Goal: Answer question/provide support: Share knowledge or assist other users

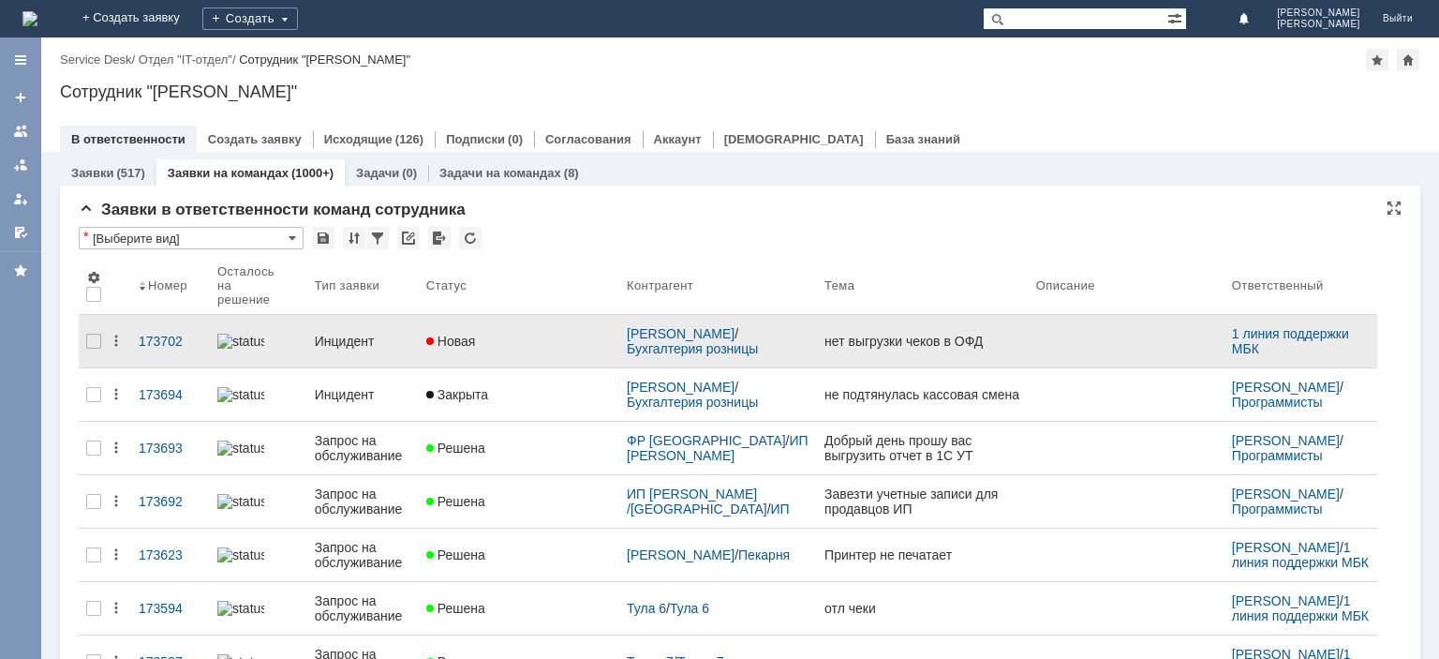
click at [351, 340] on div "Инцидент" at bounding box center [363, 341] width 96 height 15
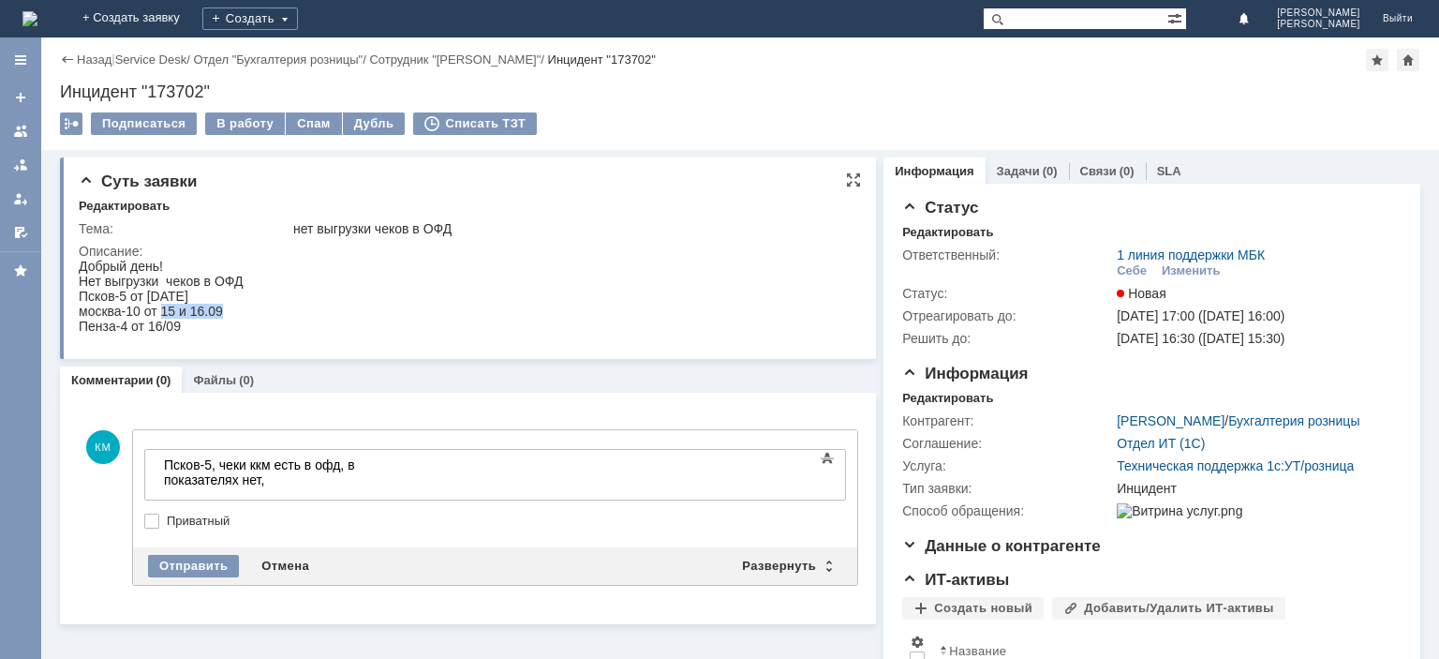
drag, startPoint x: 159, startPoint y: 313, endPoint x: 225, endPoint y: 312, distance: 65.6
click at [225, 312] on div "москва-10 от 15 и 16.09" at bounding box center [161, 311] width 164 height 15
click at [437, 468] on body "Псков-5, чеки ккм есть в офд, в показателях нет," at bounding box center [296, 480] width 281 height 60
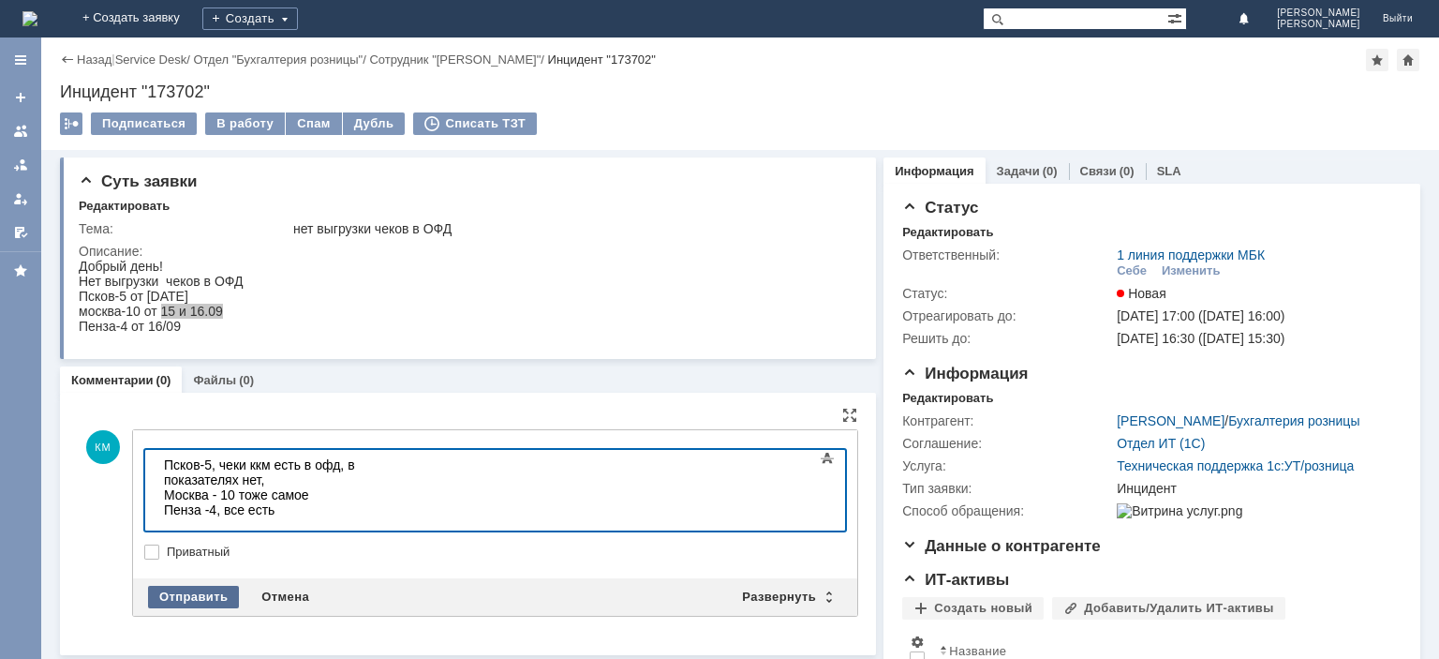
click at [203, 590] on div "Отправить" at bounding box center [193, 597] width 91 height 22
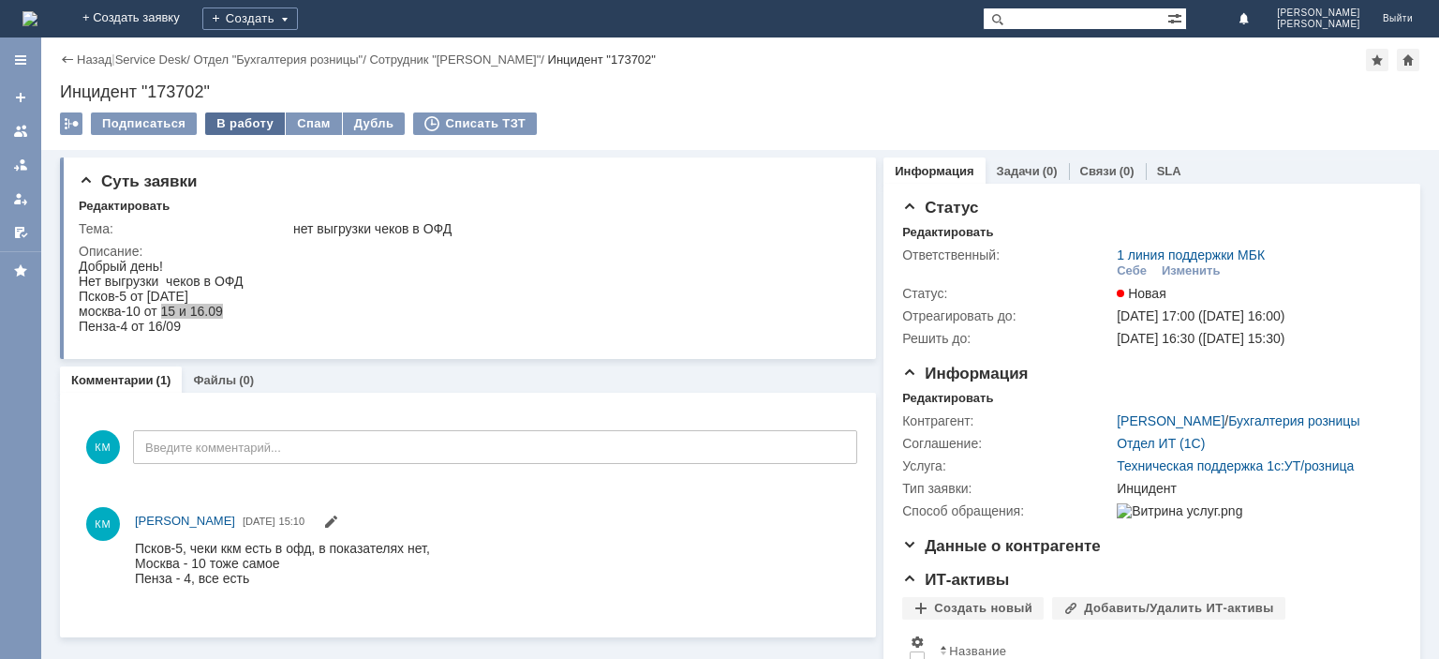
click at [253, 122] on div "В работу" at bounding box center [245, 123] width 80 height 22
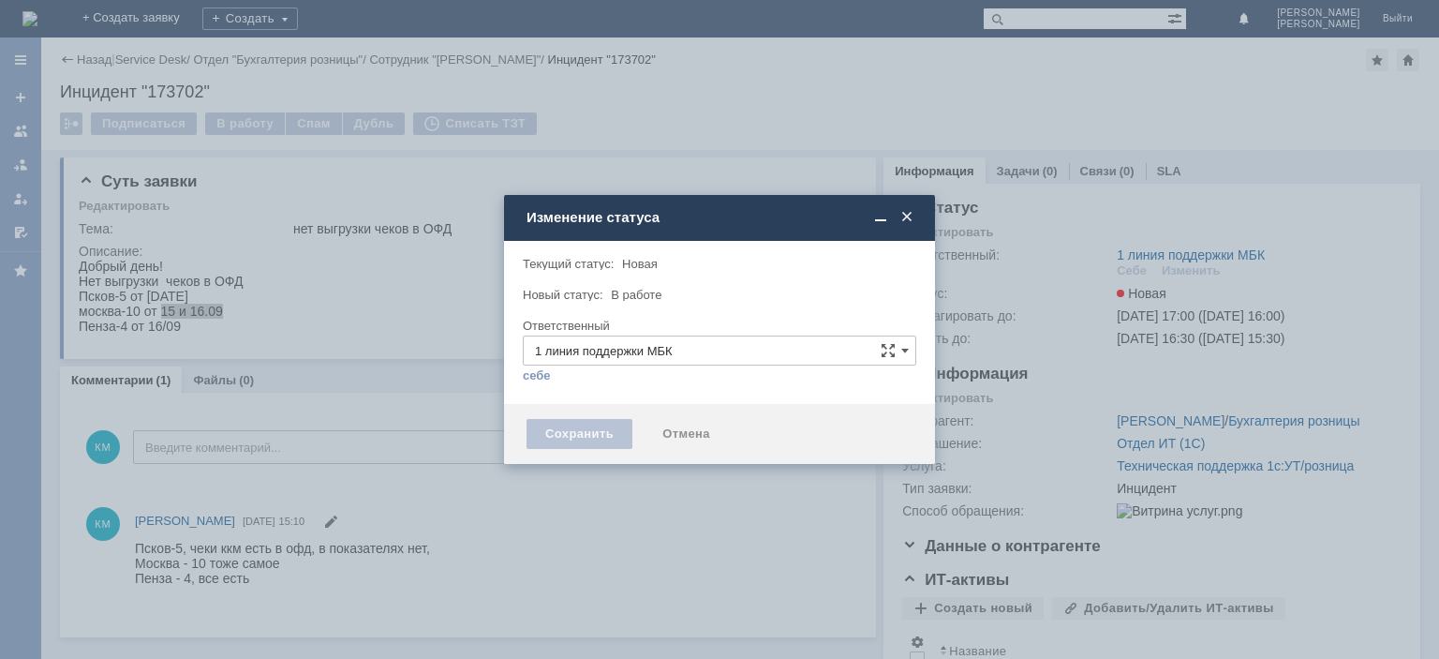
type input "[PERSON_NAME]"
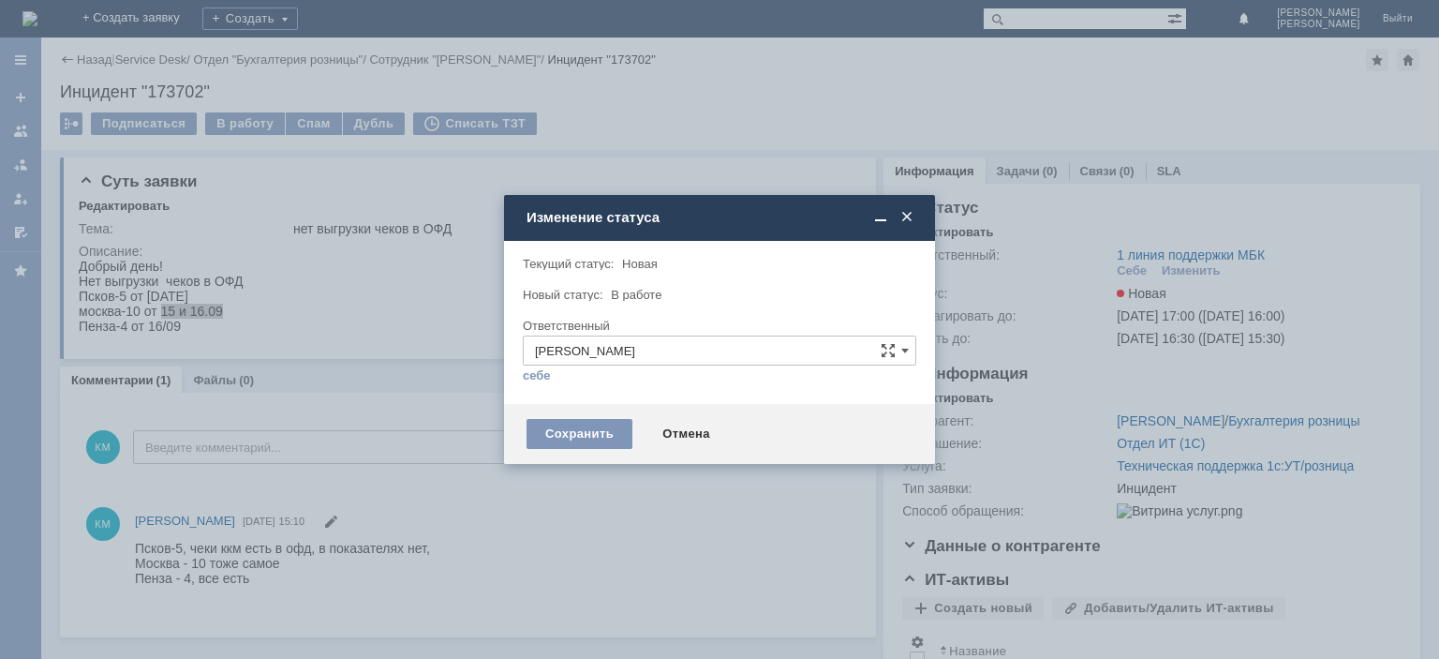
click at [575, 414] on div "Сохранить Отмена" at bounding box center [719, 434] width 431 height 60
click at [566, 435] on div "Сохранить" at bounding box center [579, 434] width 106 height 30
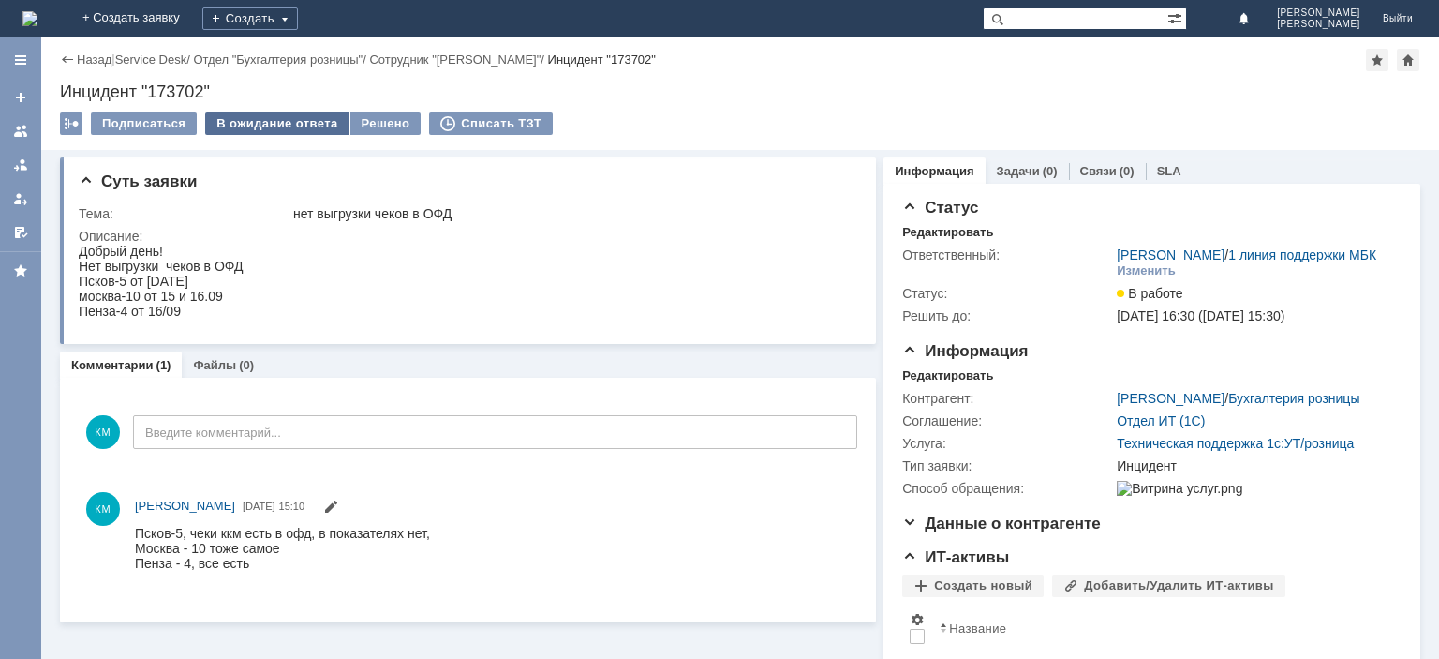
click at [307, 126] on div "В ожидание ответа" at bounding box center [276, 123] width 143 height 22
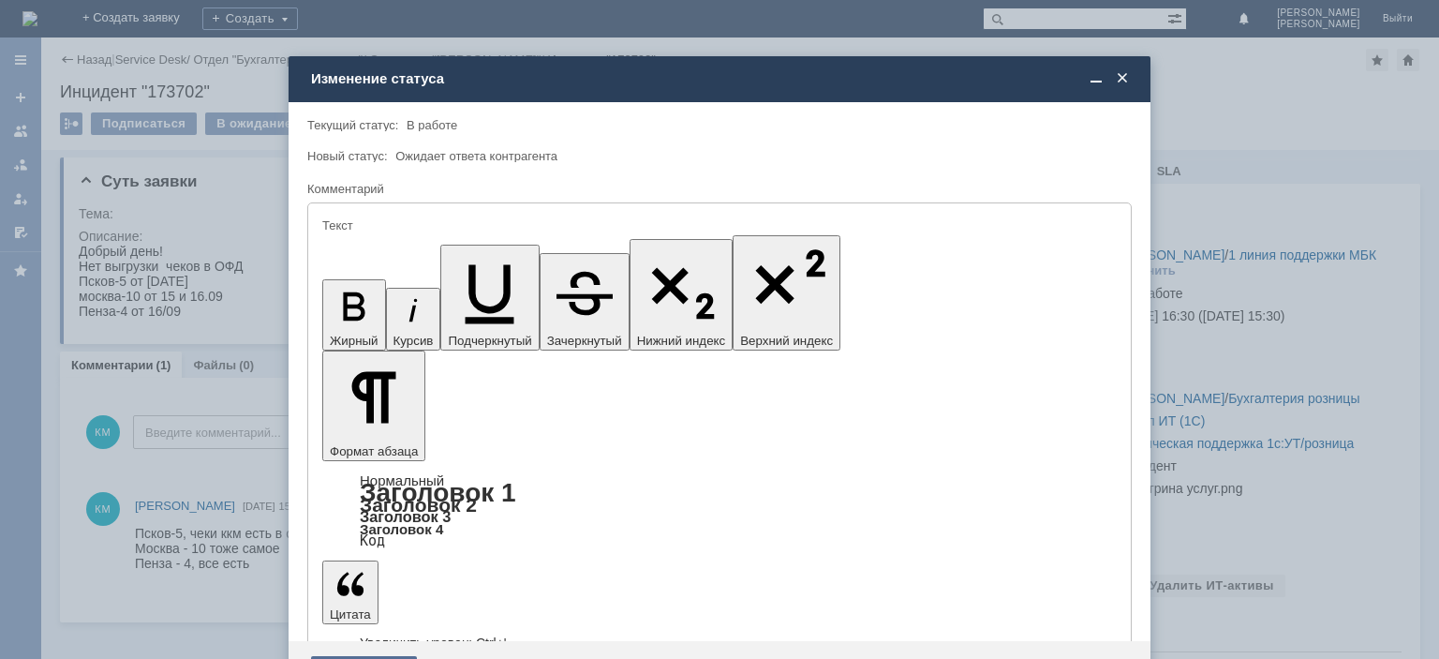
click at [374, 656] on div "Сохранить" at bounding box center [364, 671] width 106 height 30
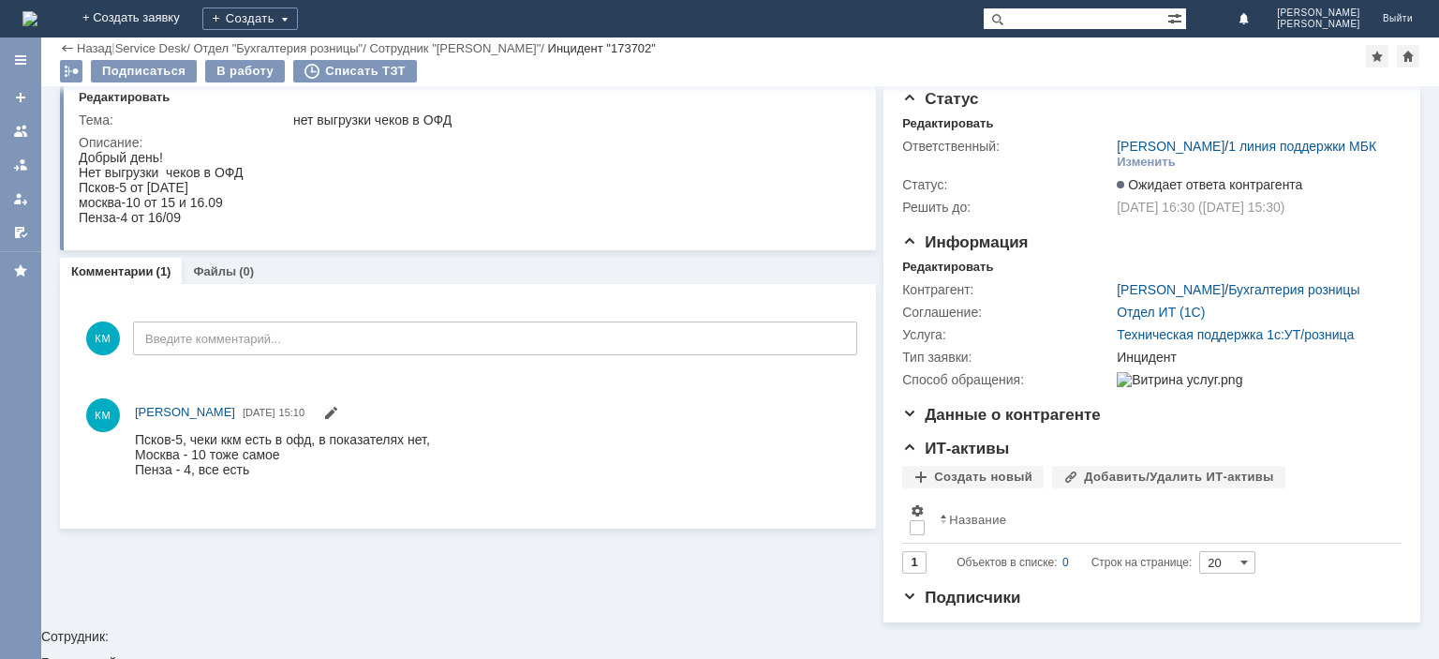
scroll to position [43, 0]
click at [21, 125] on div at bounding box center [20, 131] width 15 height 15
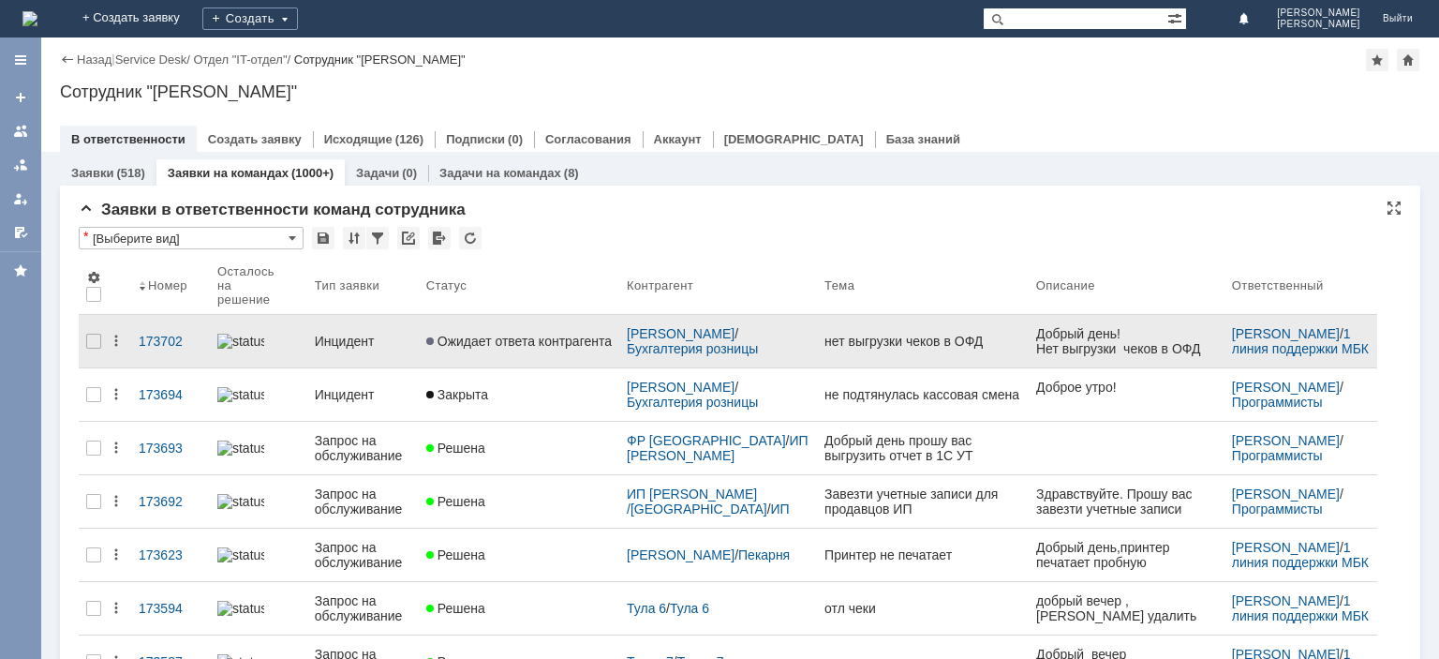
click at [360, 344] on link "Инцидент" at bounding box center [362, 340] width 111 height 37
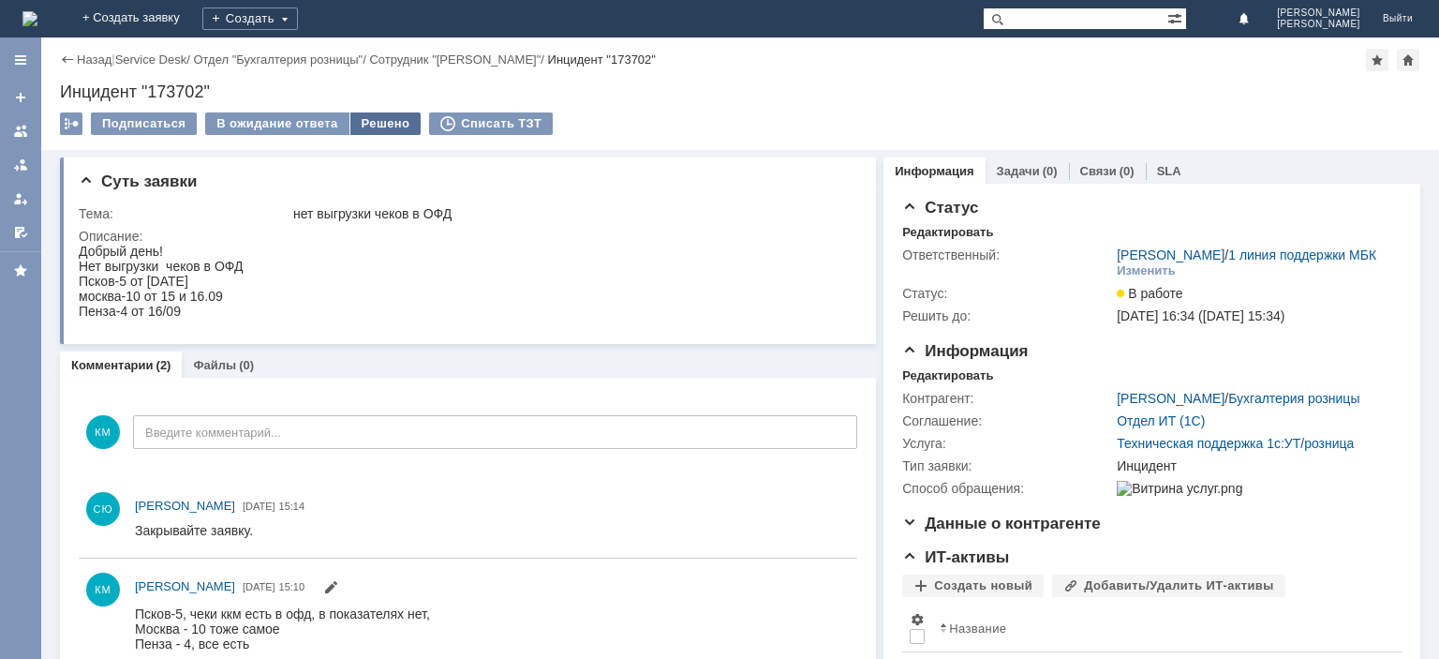
click at [366, 126] on div "Решено" at bounding box center [385, 123] width 71 height 22
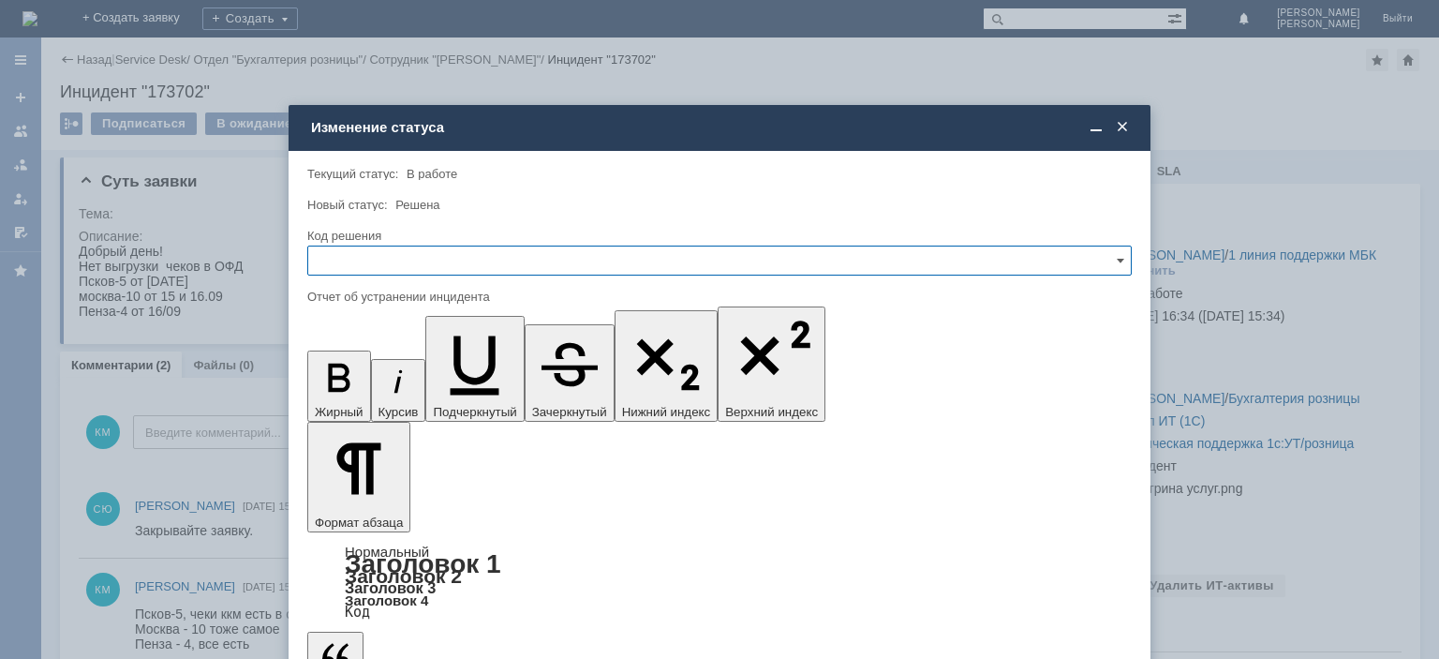
click at [378, 257] on input "text" at bounding box center [719, 260] width 824 height 30
click at [353, 386] on span "Решено" at bounding box center [719, 387] width 800 height 15
type input "Решено"
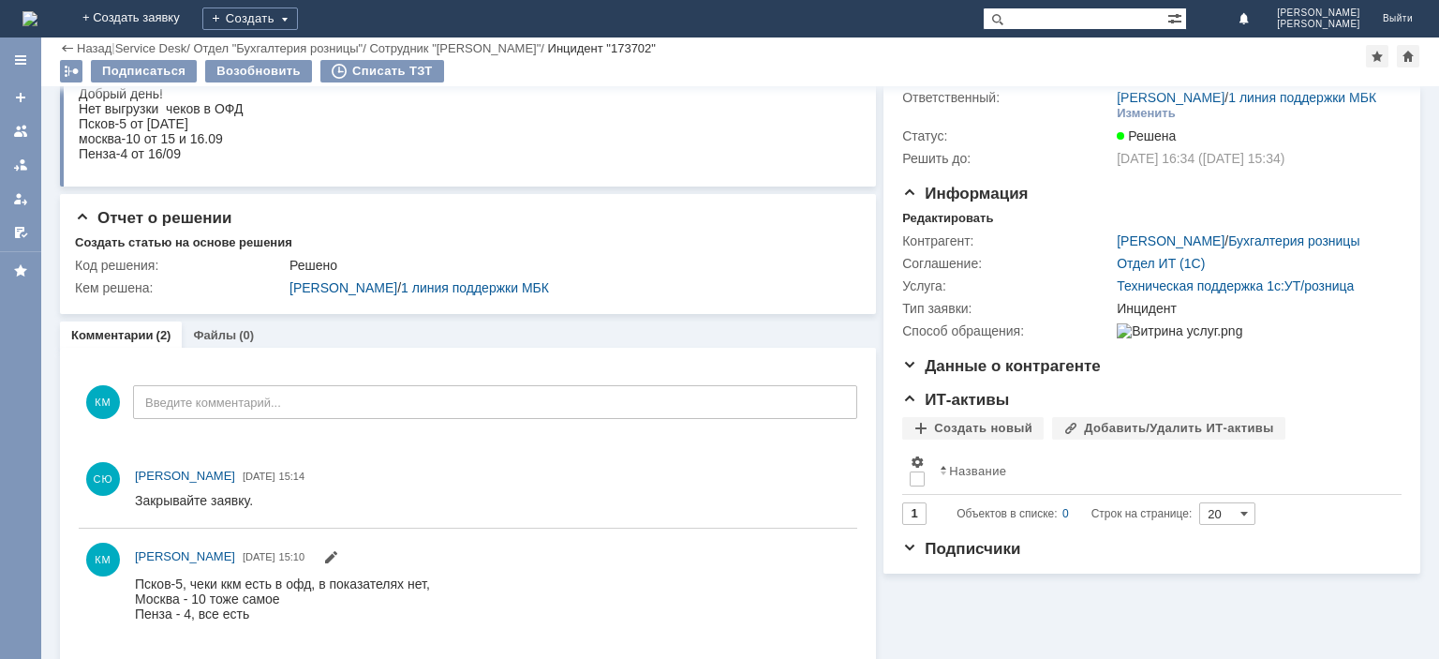
scroll to position [112, 0]
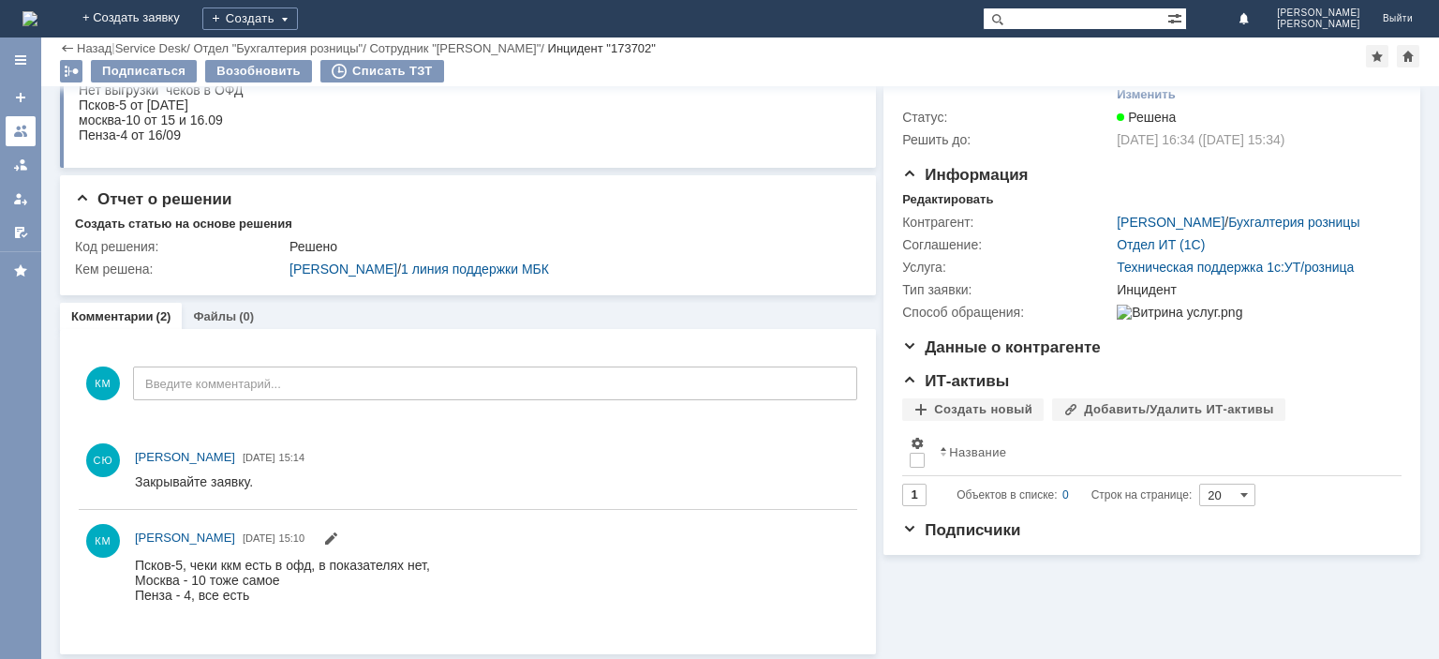
click at [17, 130] on div at bounding box center [20, 131] width 15 height 15
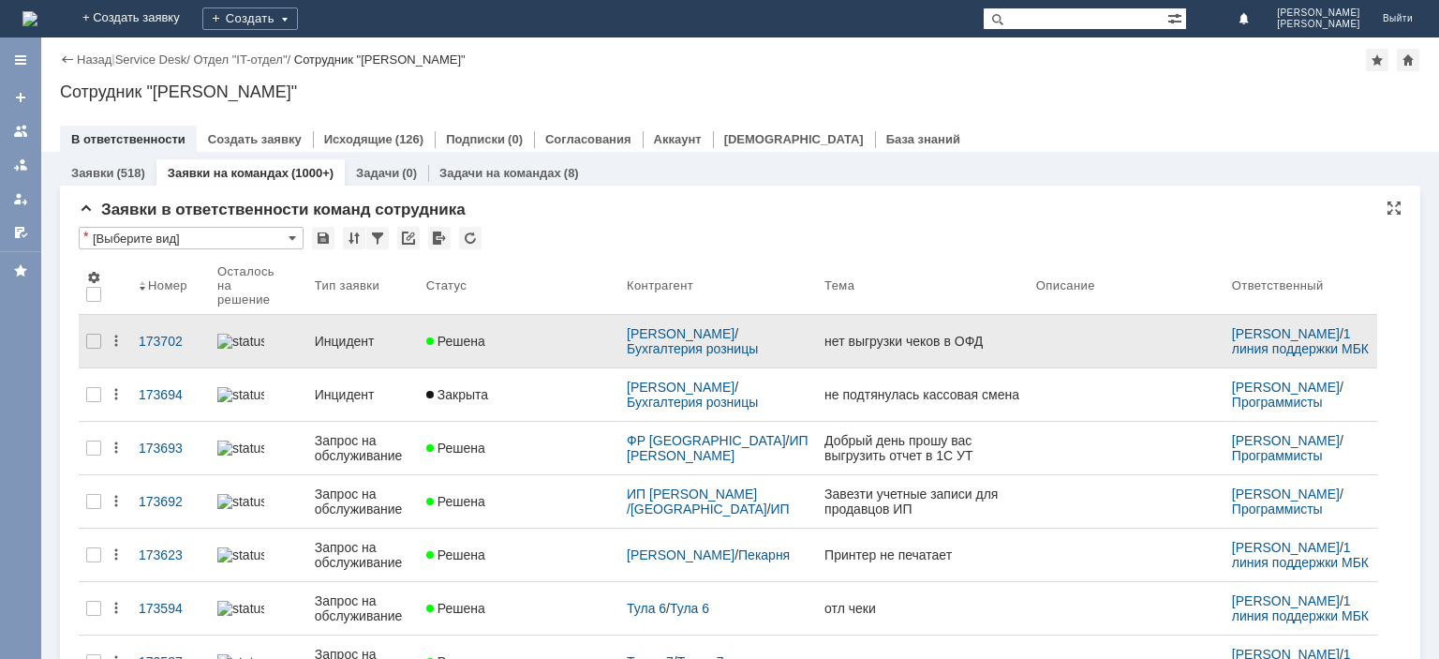
click at [332, 335] on div "Инцидент" at bounding box center [363, 341] width 96 height 15
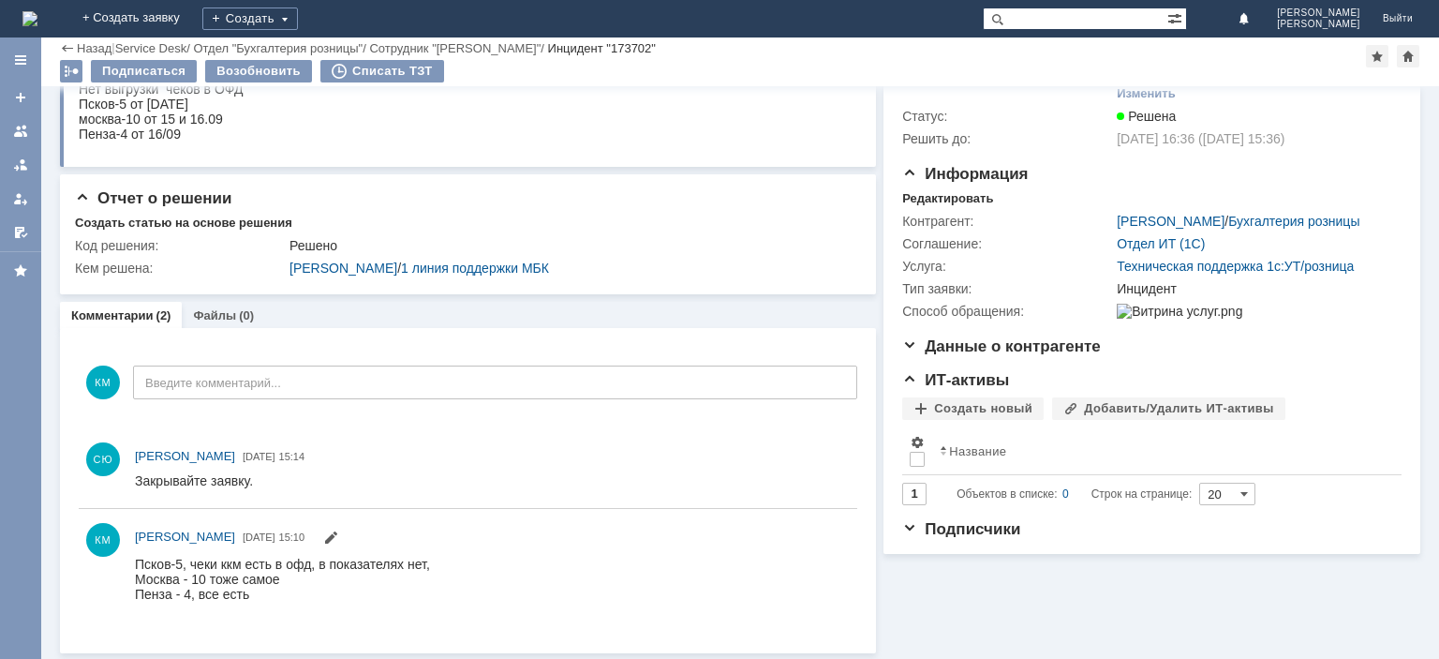
scroll to position [112, 0]
click at [22, 126] on div at bounding box center [20, 131] width 15 height 15
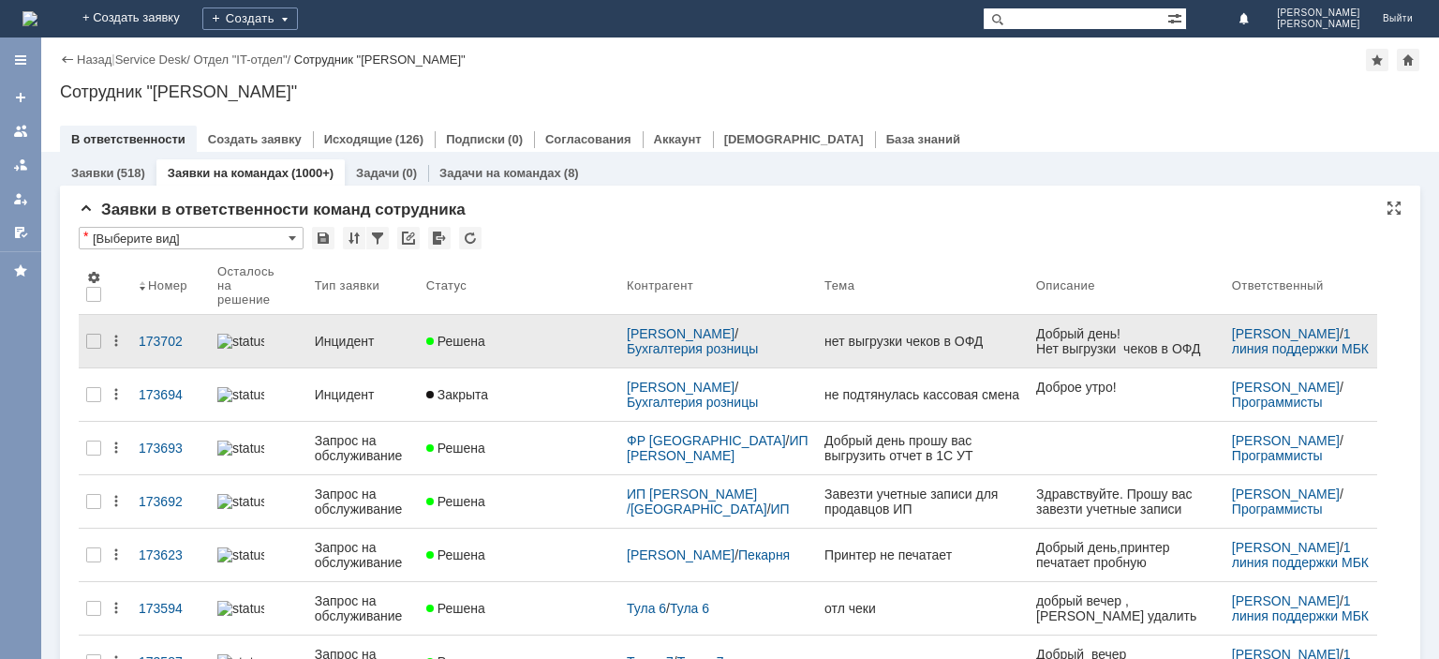
click at [363, 349] on link "Инцидент" at bounding box center [362, 340] width 111 height 37
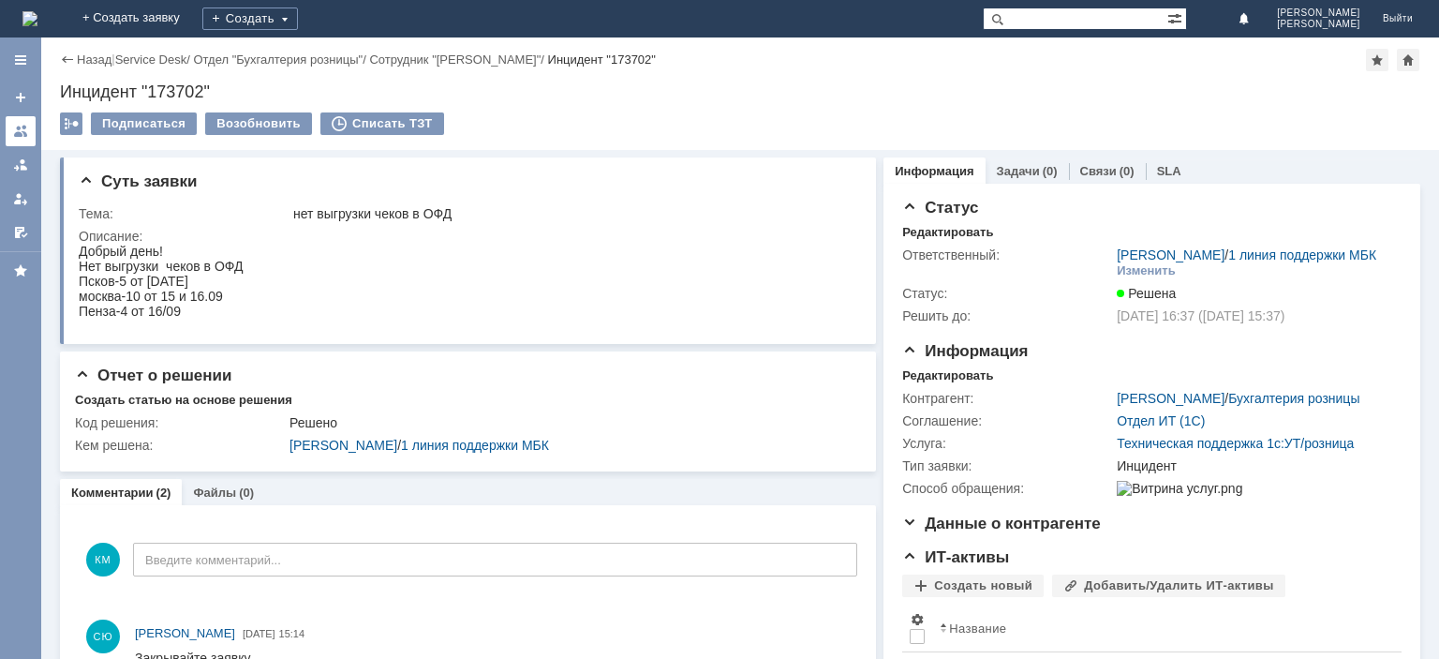
click at [32, 134] on link at bounding box center [21, 131] width 30 height 30
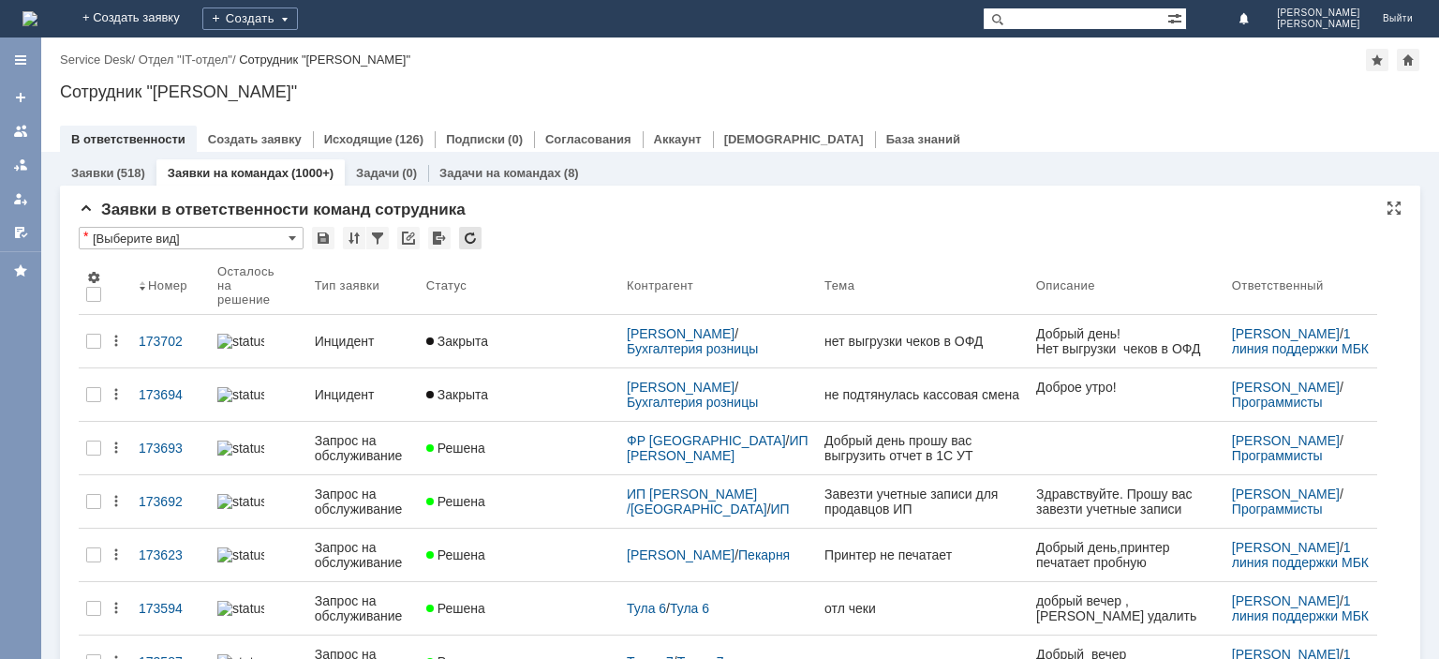
click at [470, 230] on div at bounding box center [470, 238] width 22 height 22
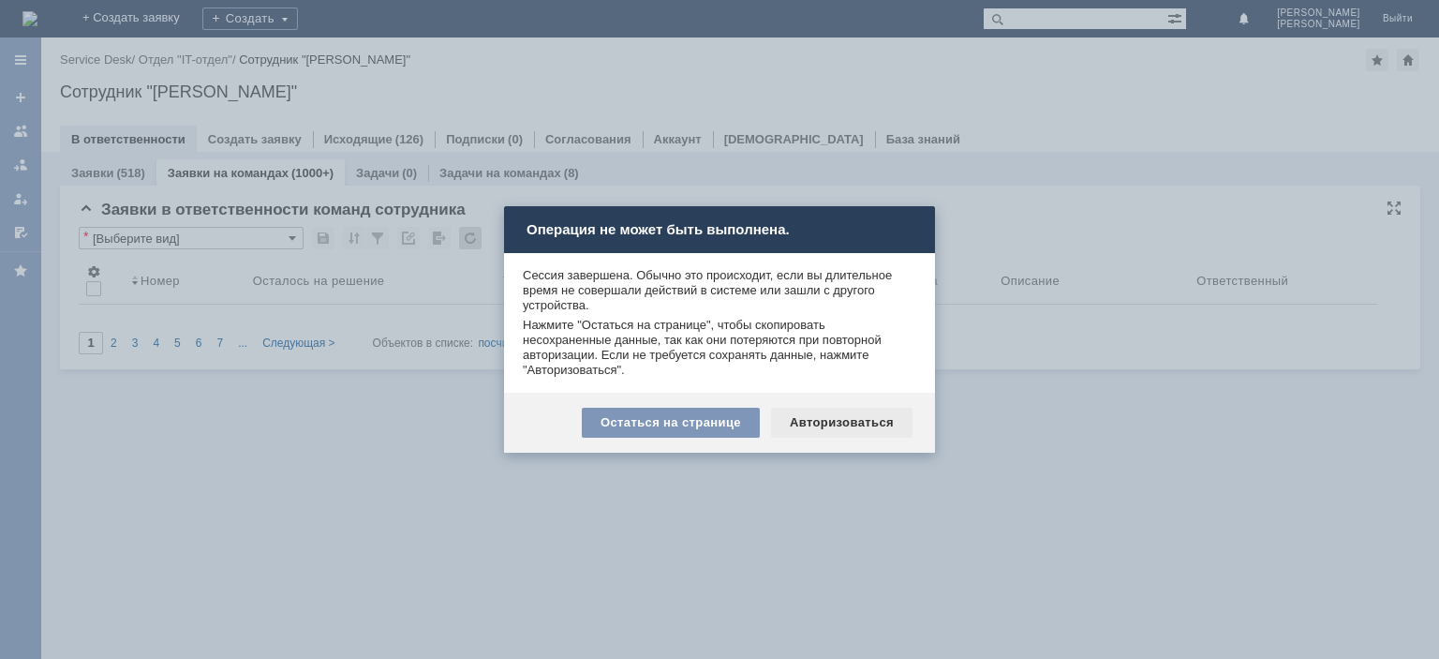
click at [848, 432] on div "Авторизоваться" at bounding box center [841, 423] width 141 height 30
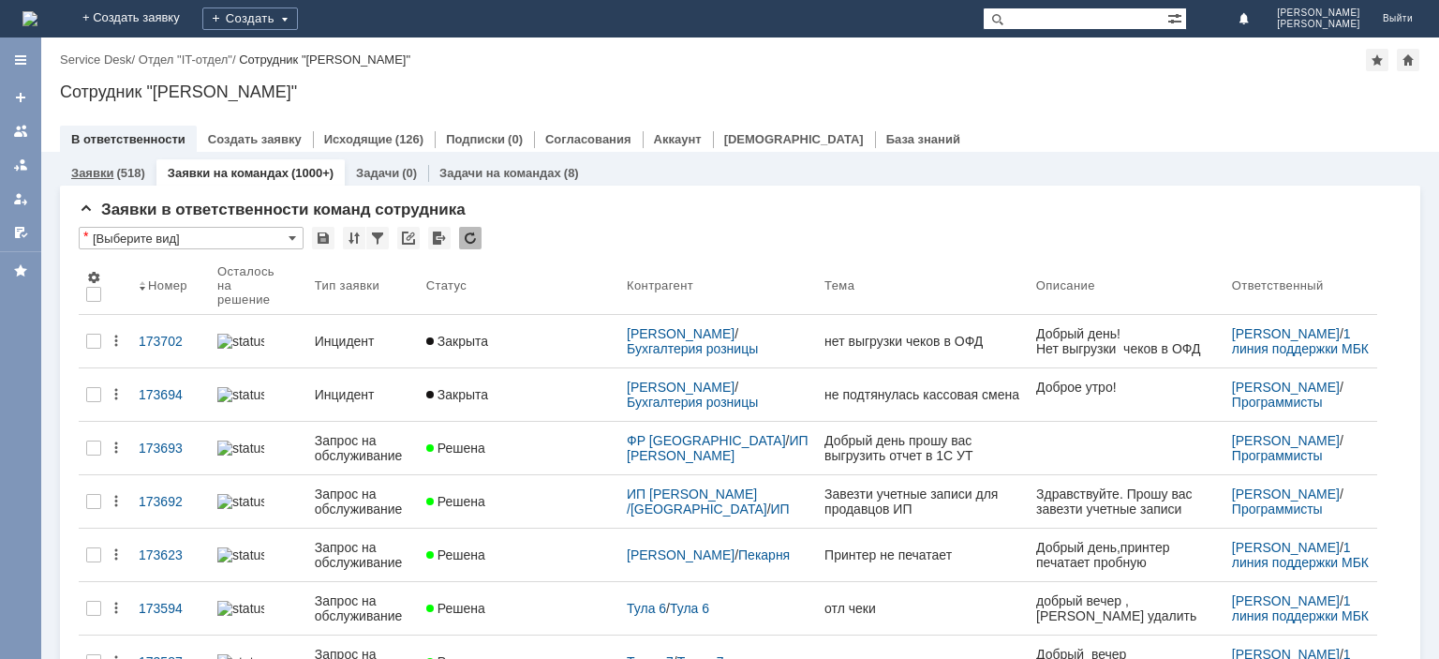
click at [138, 174] on div "(518)" at bounding box center [130, 173] width 28 height 14
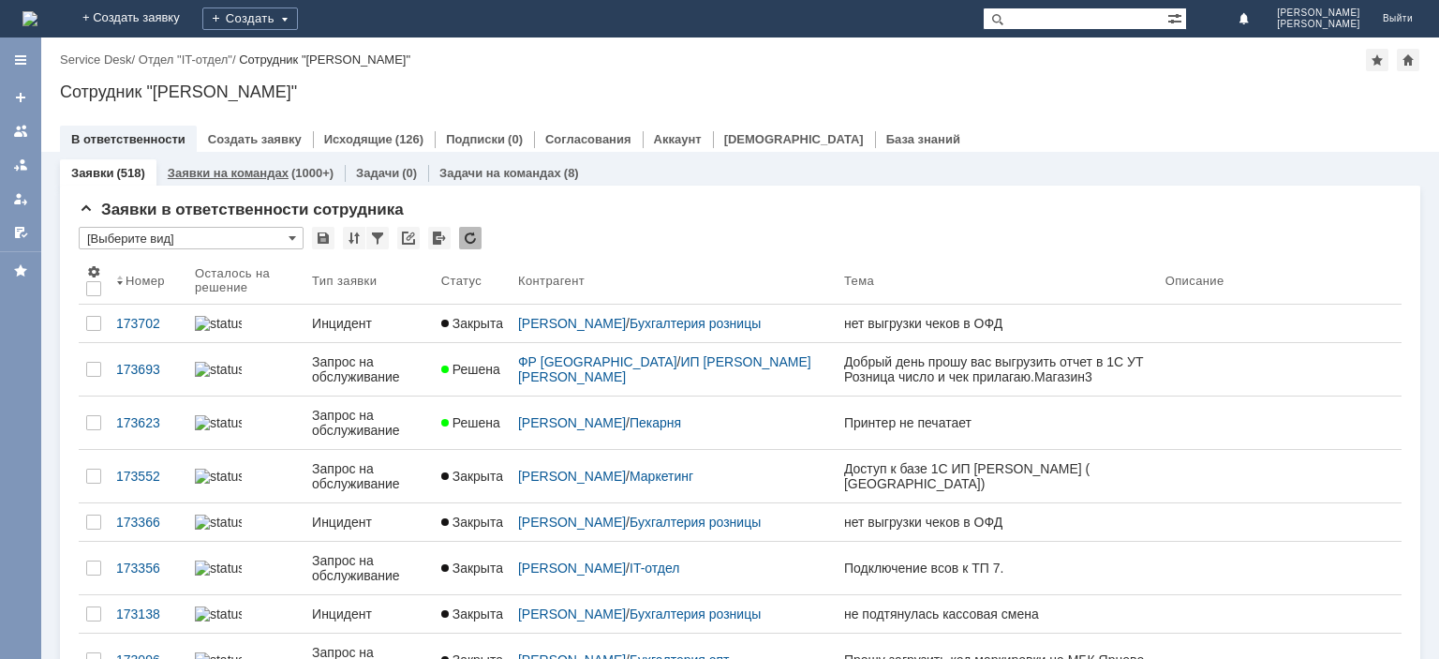
click at [249, 174] on link "Заявки на командах" at bounding box center [228, 173] width 121 height 14
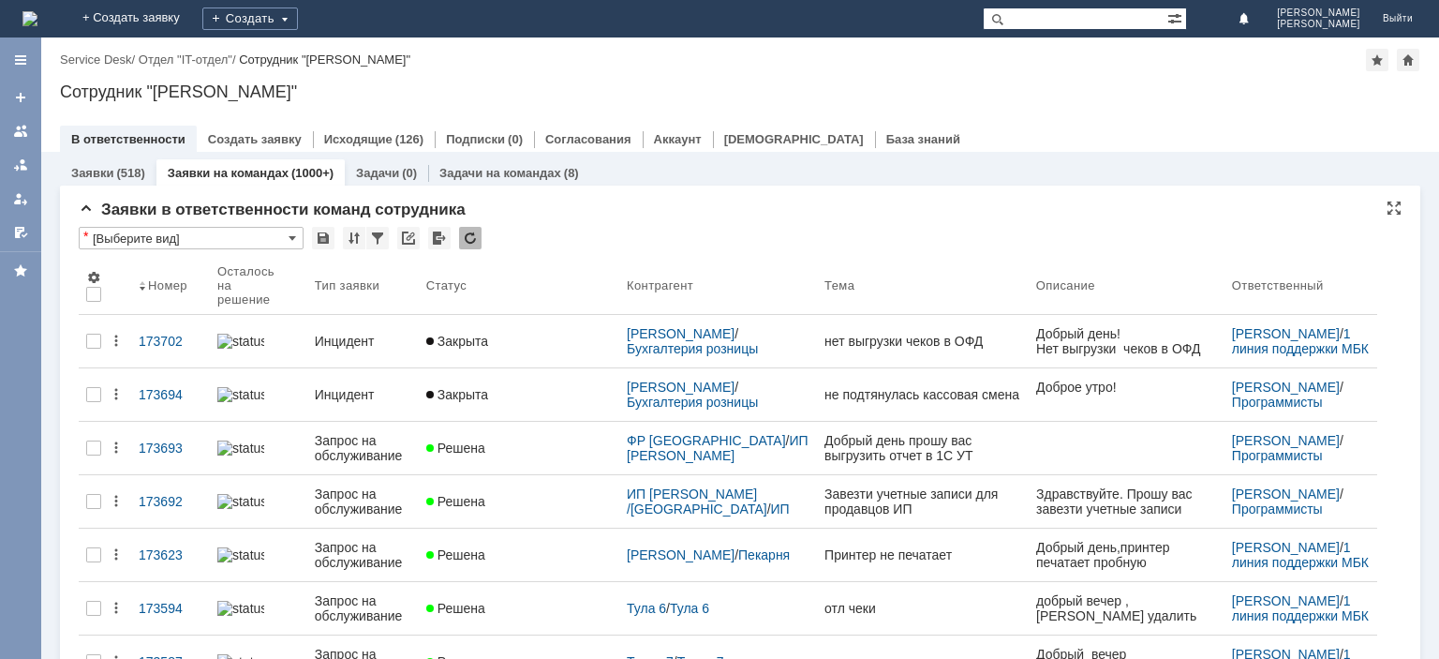
click at [699, 229] on div "* [Выберите вид]" at bounding box center [740, 239] width 1323 height 24
click at [467, 228] on div at bounding box center [470, 238] width 22 height 22
click at [467, 238] on div at bounding box center [470, 238] width 22 height 22
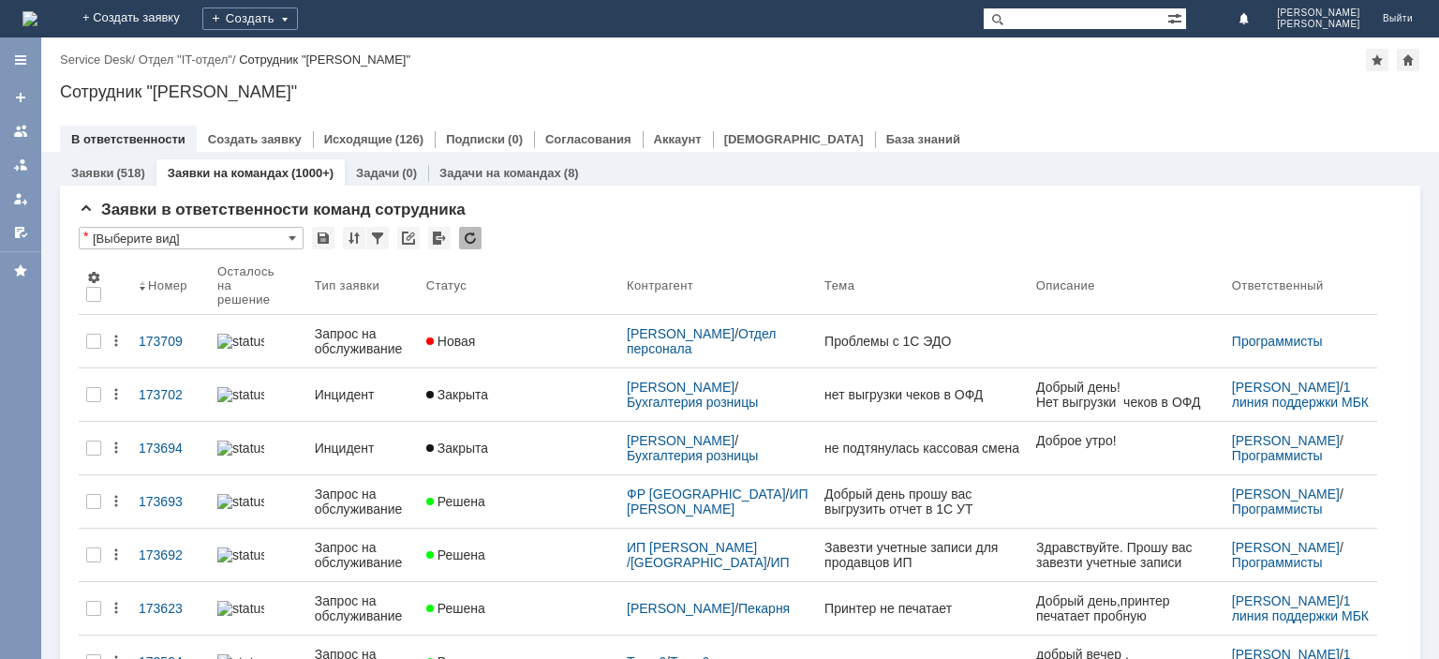
click at [1111, 23] on input "text" at bounding box center [1075, 18] width 185 height 22
type input "173218"
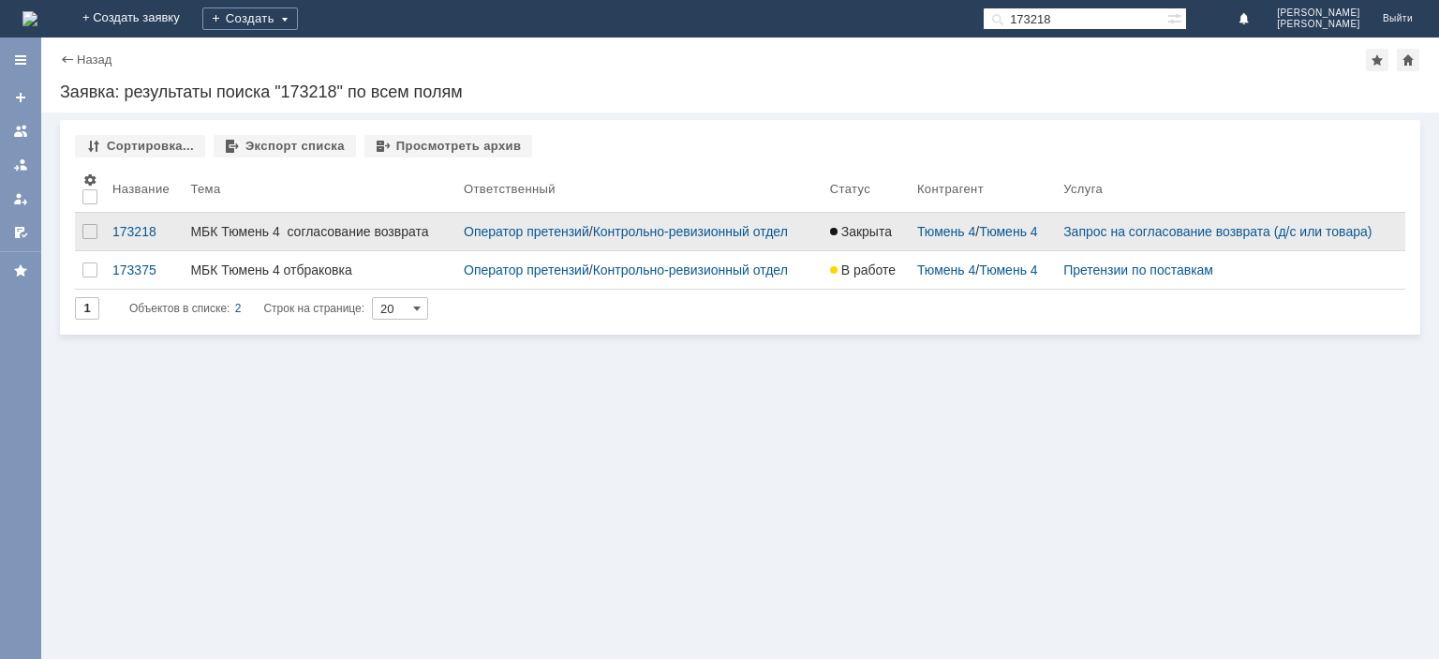
click at [382, 235] on div "МБК Тюмень 4 согласование возврата" at bounding box center [319, 231] width 259 height 15
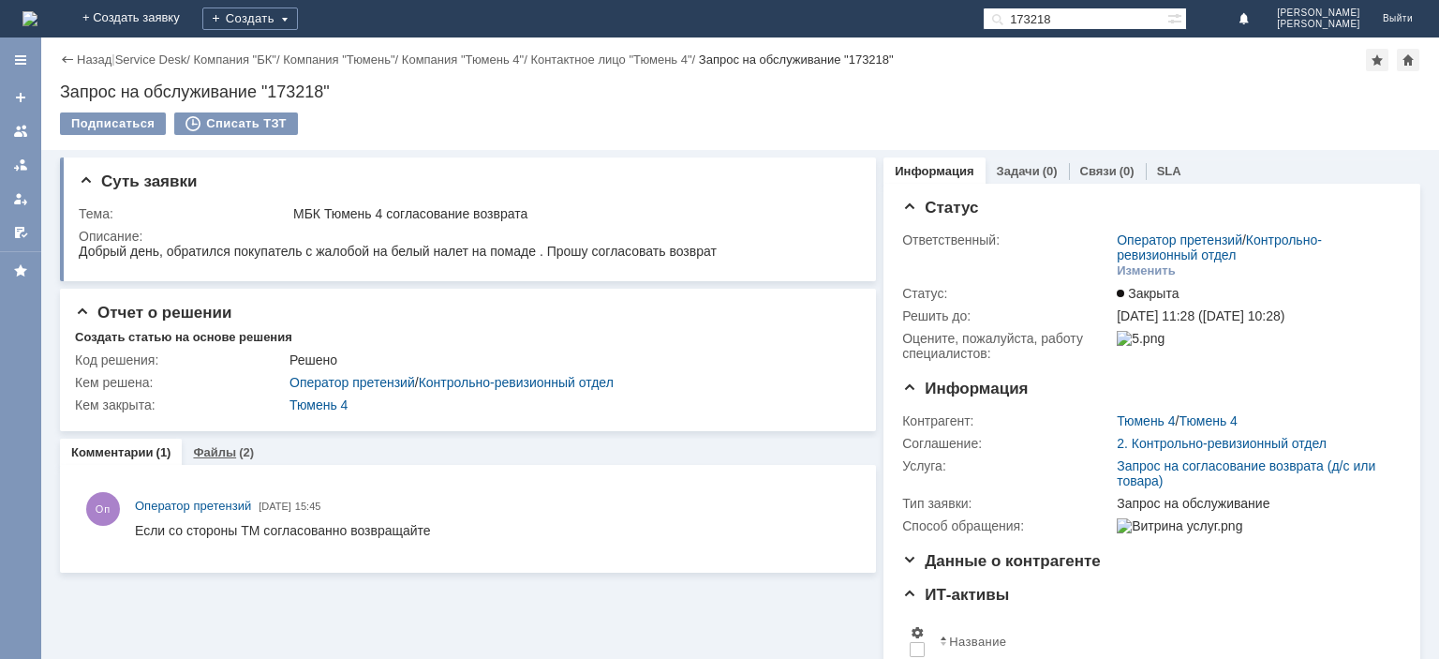
click at [230, 450] on link "Файлы" at bounding box center [214, 452] width 43 height 14
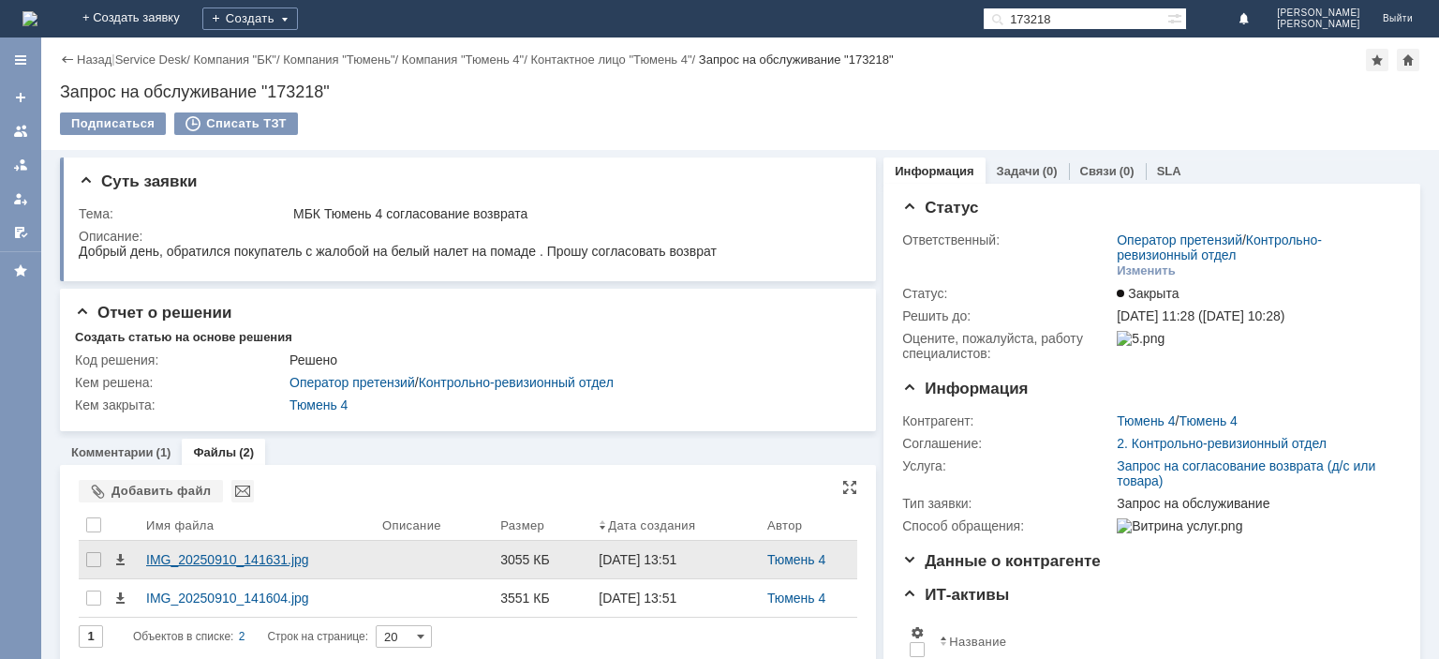
click at [228, 556] on div "IMG_20250910_141631.jpg" at bounding box center [256, 559] width 221 height 15
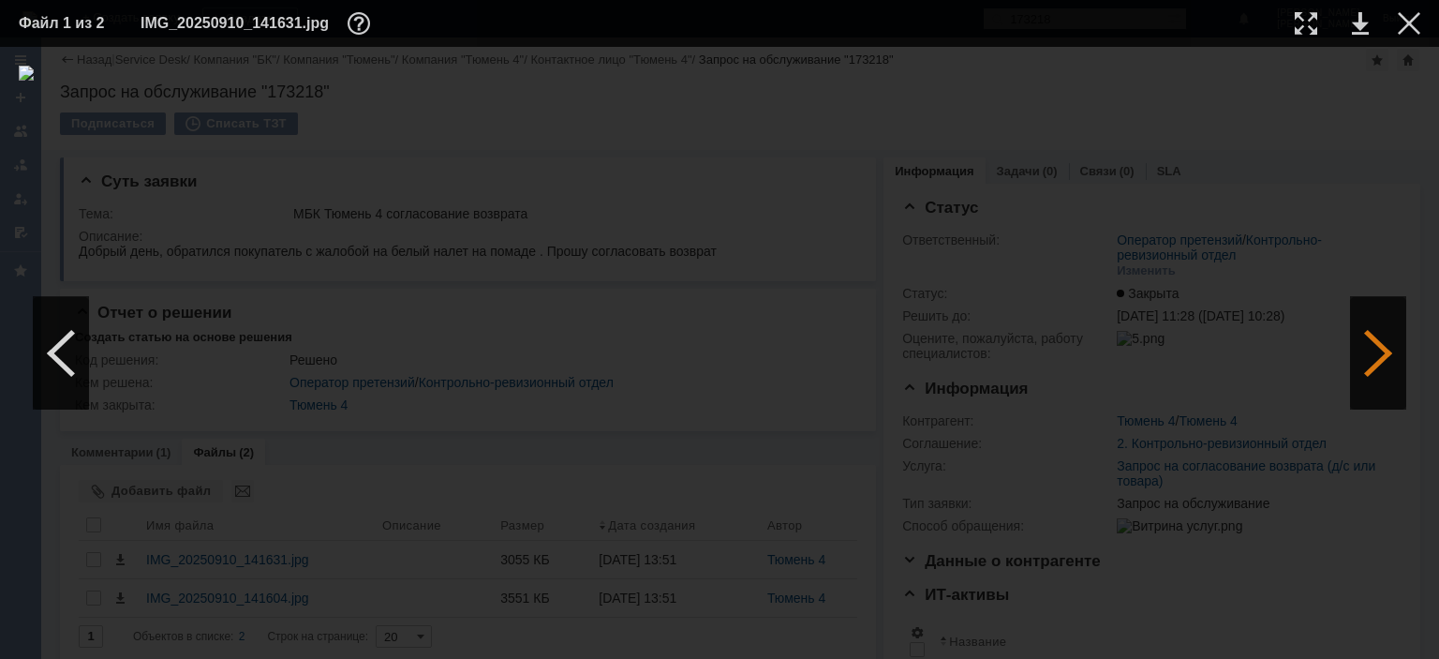
click at [1385, 354] on div at bounding box center [1378, 353] width 56 height 112
click at [1403, 26] on div at bounding box center [1409, 23] width 22 height 22
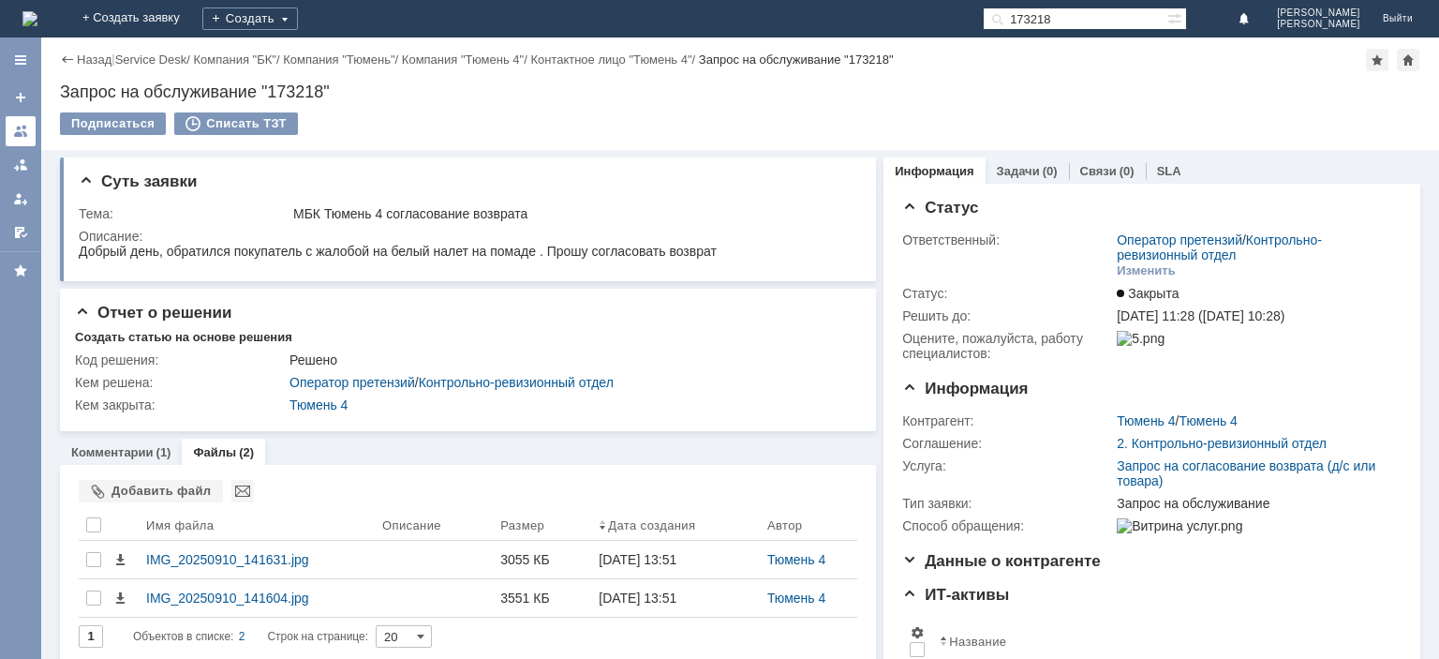
click at [15, 131] on div at bounding box center [20, 131] width 15 height 15
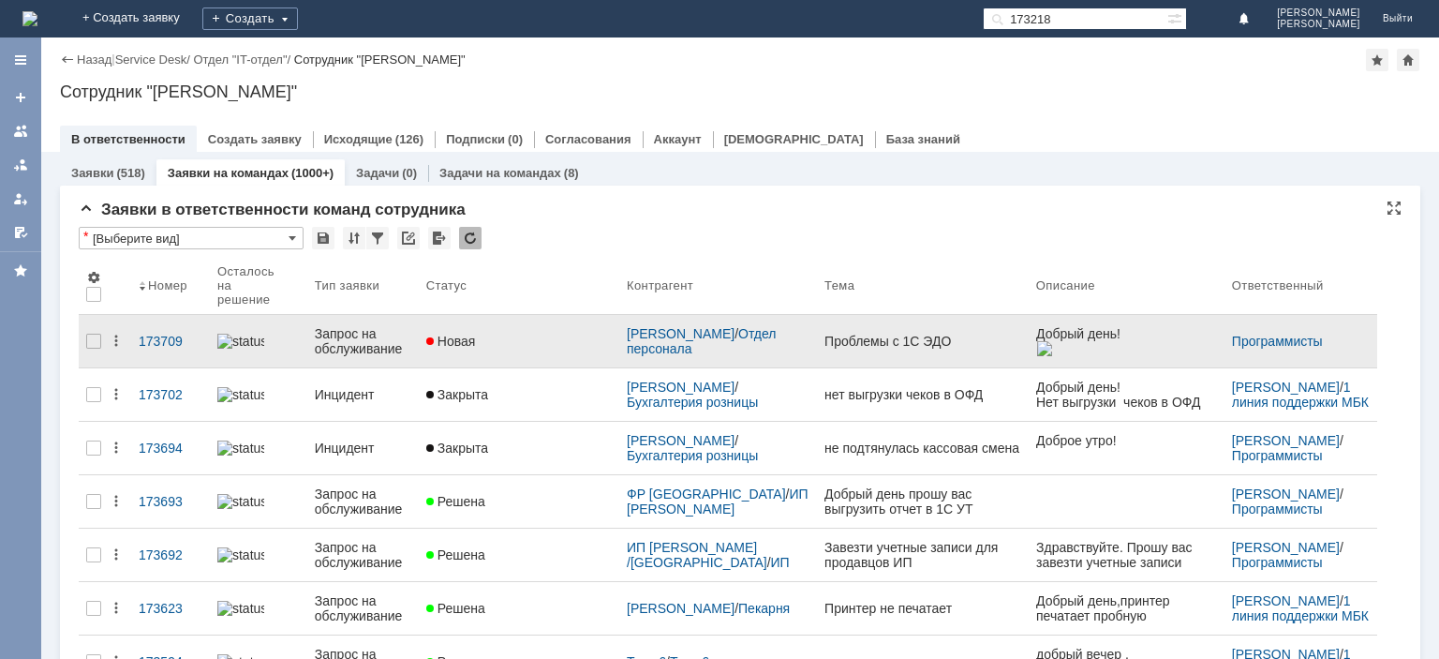
click at [380, 337] on div "Запрос на обслуживание" at bounding box center [363, 341] width 96 height 30
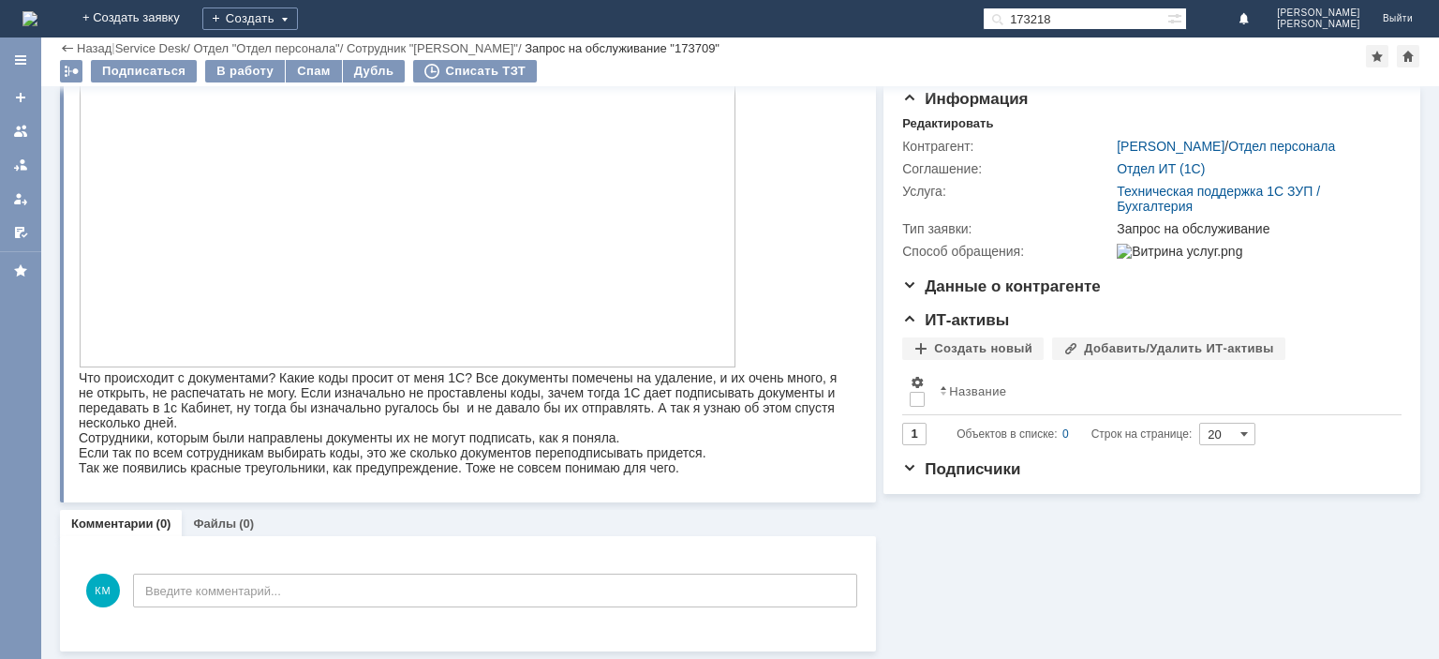
scroll to position [210, 0]
click at [338, 250] on img at bounding box center [408, 184] width 658 height 368
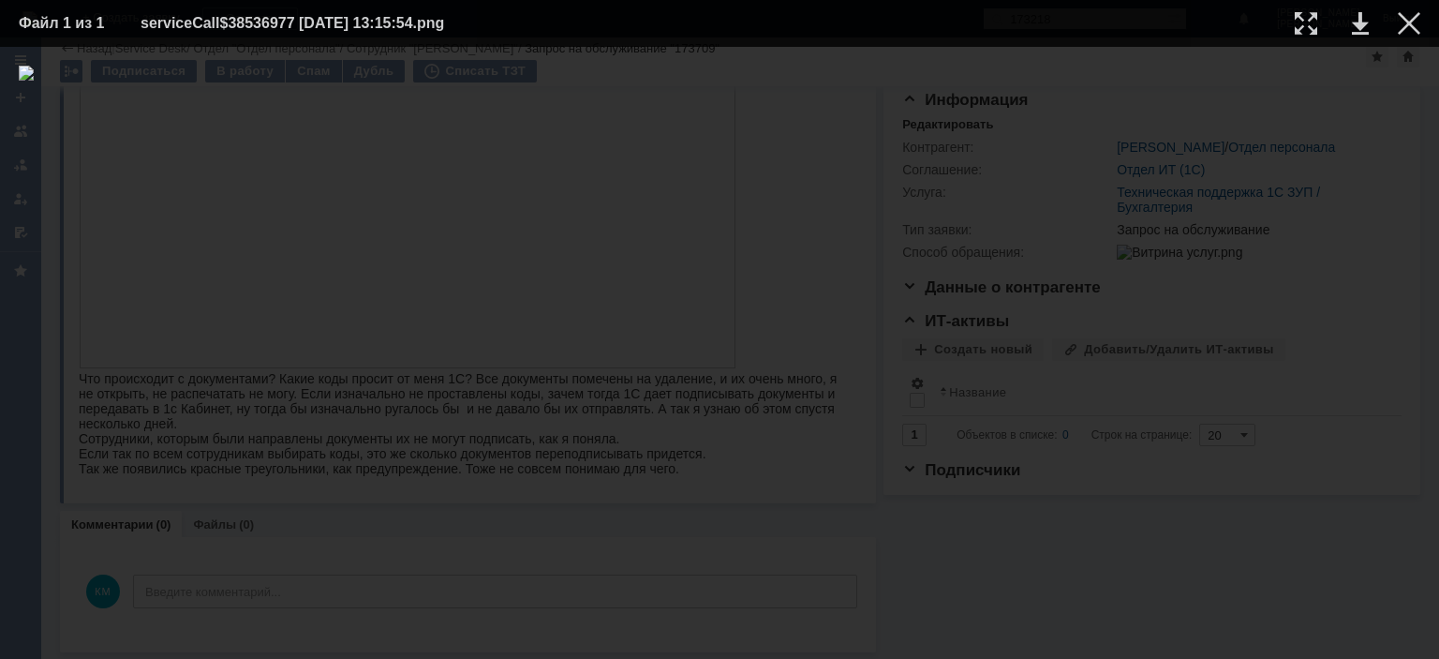
click at [1423, 13] on table "Файл 1 из 1 serviceCall$38536977 17.09.2025 13:15:54.png" at bounding box center [719, 23] width 1439 height 47
click at [1413, 24] on div at bounding box center [1409, 23] width 22 height 22
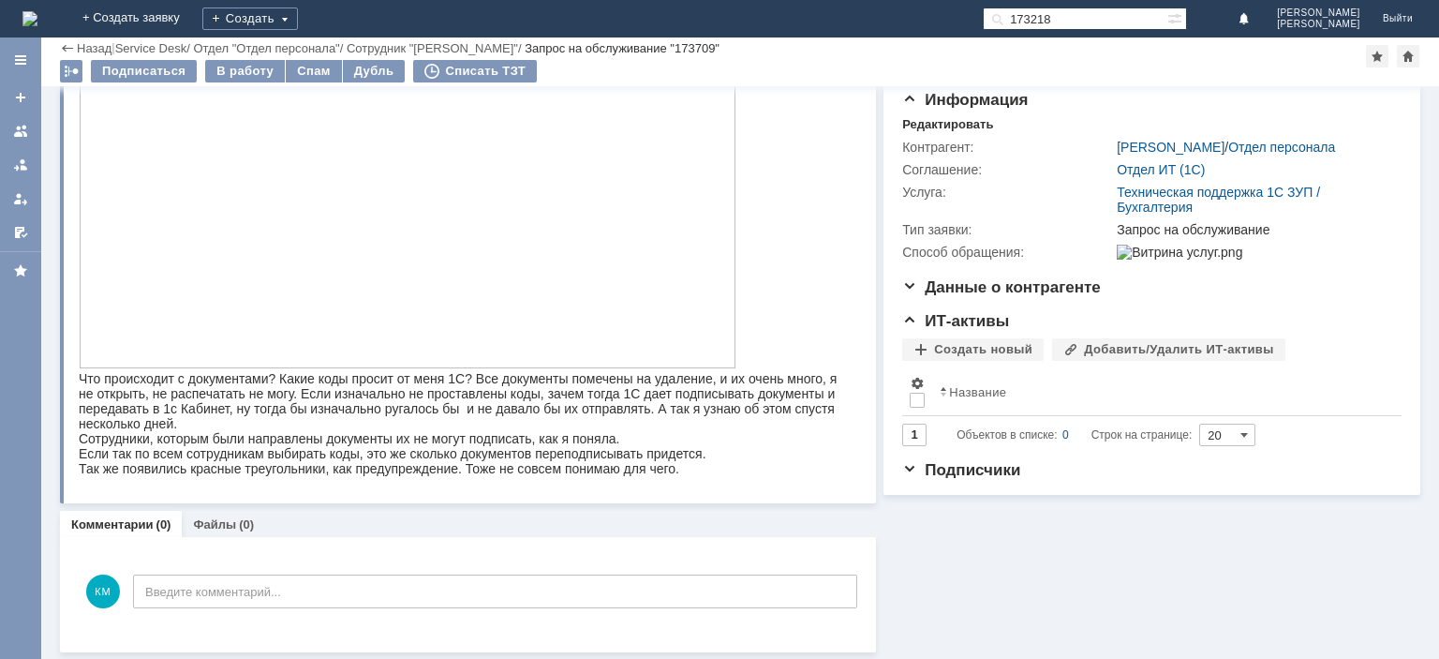
click at [257, 270] on img at bounding box center [408, 184] width 658 height 368
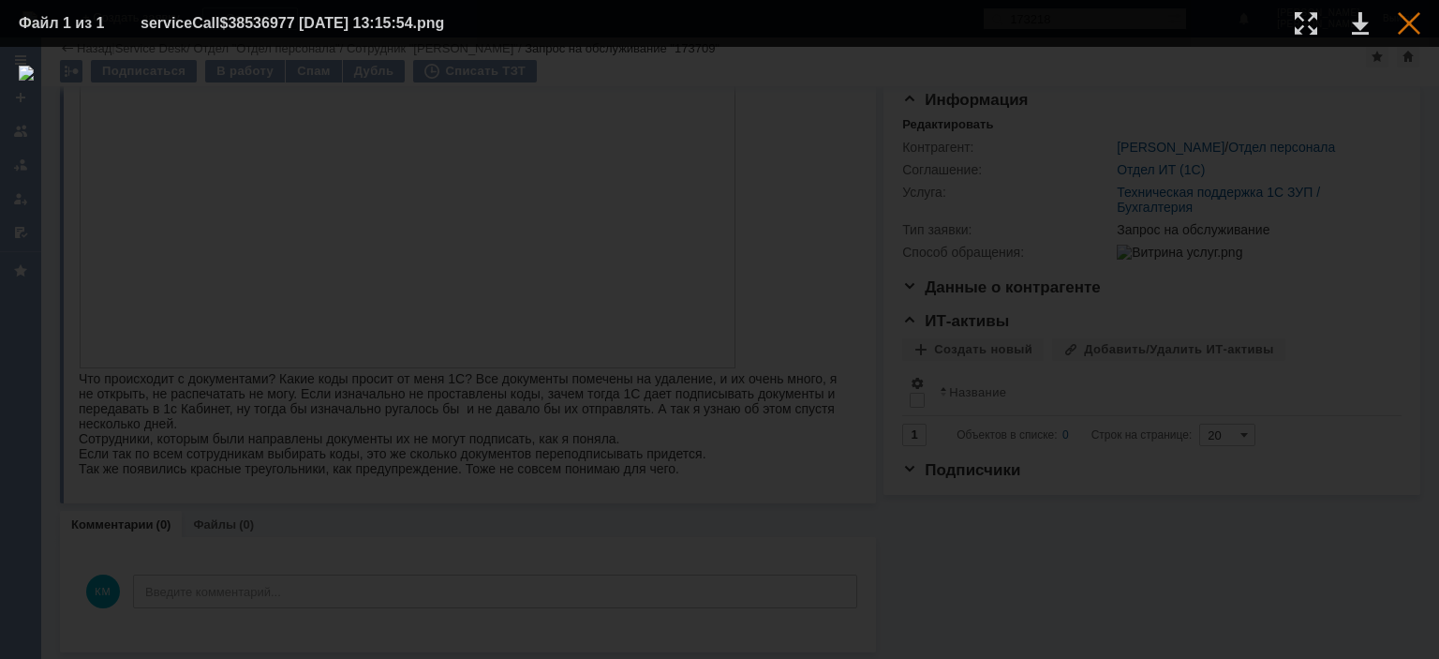
click at [1411, 21] on div at bounding box center [1409, 23] width 22 height 22
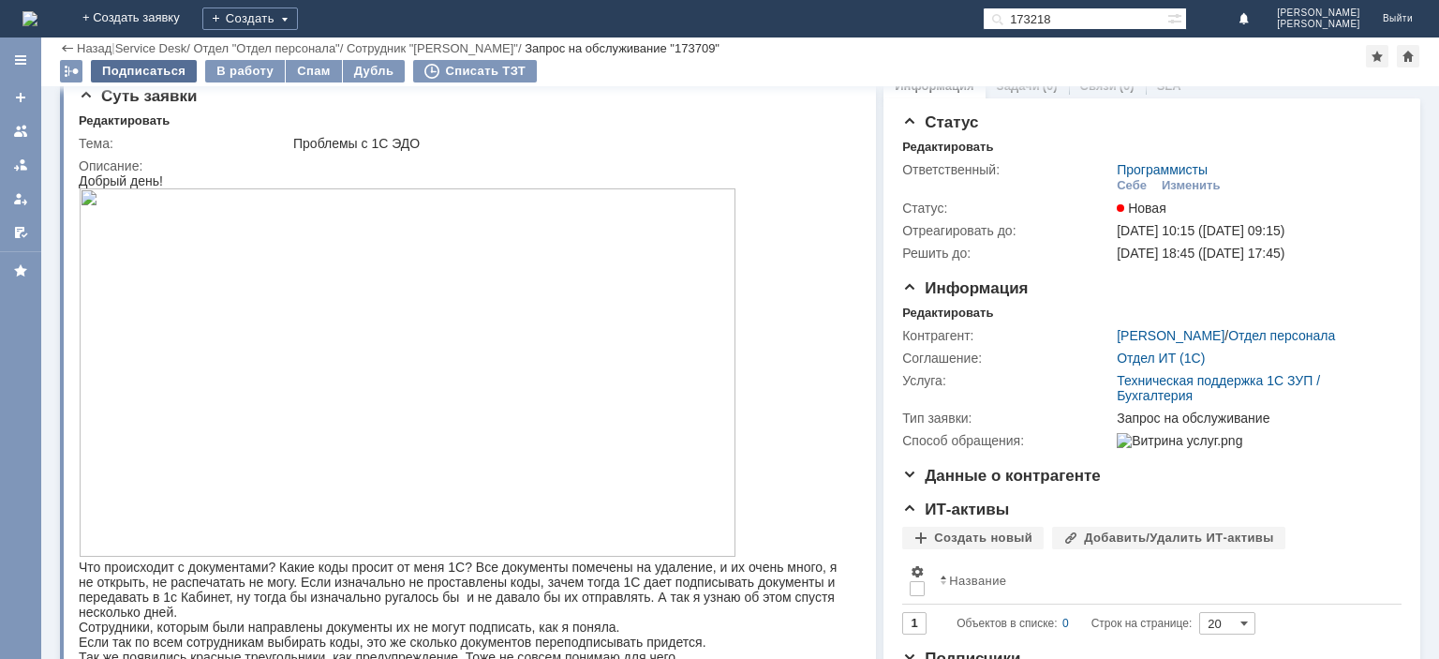
scroll to position [0, 0]
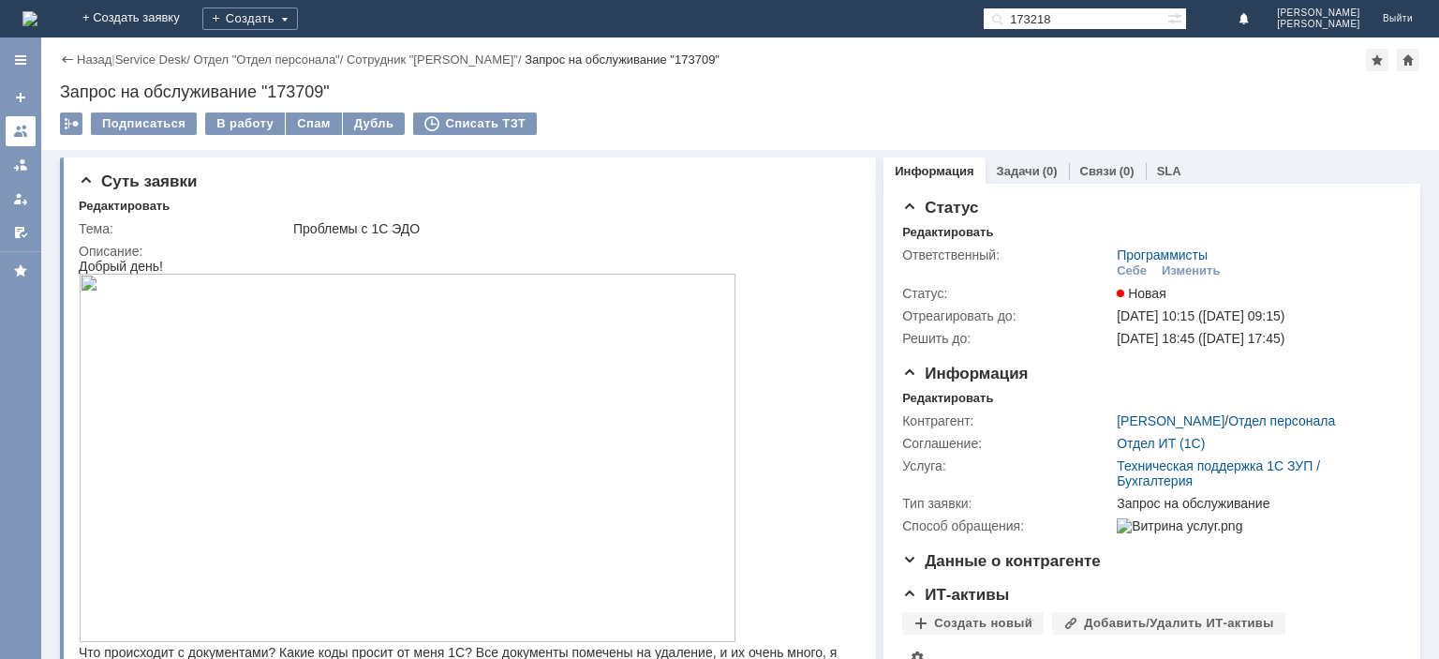
click at [33, 129] on link at bounding box center [21, 131] width 30 height 30
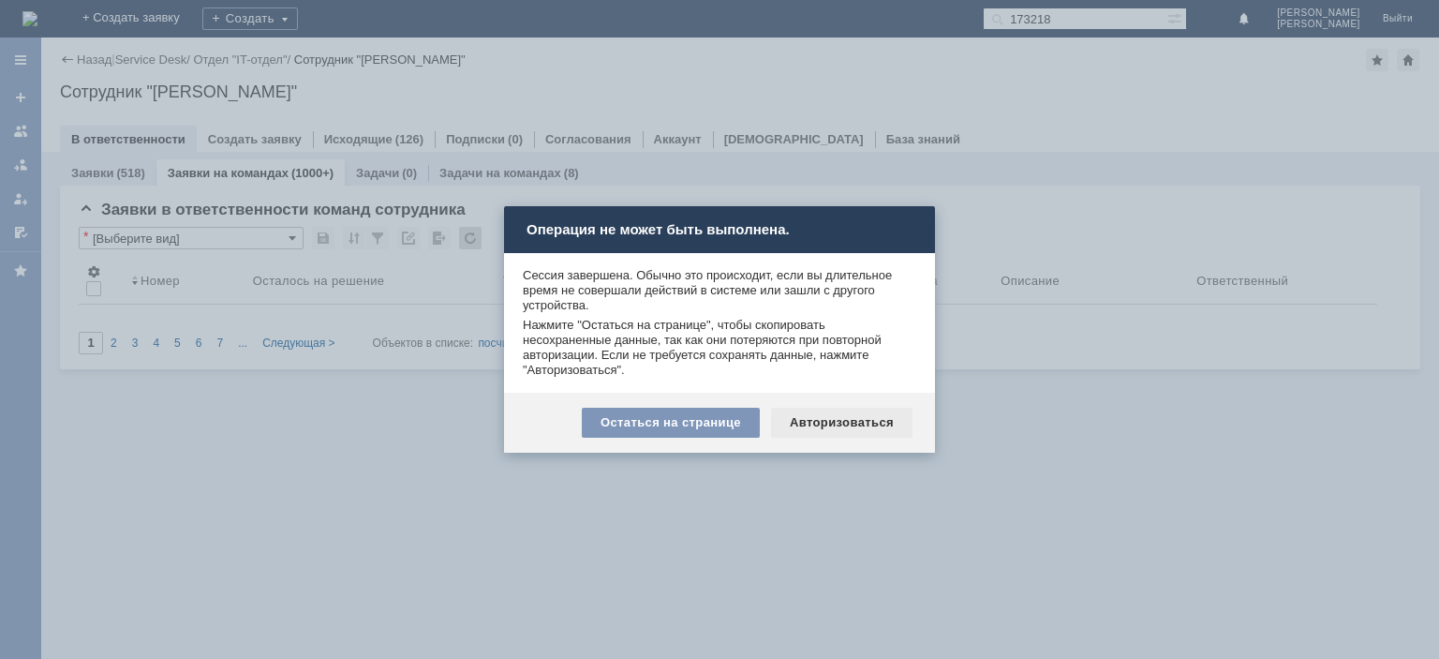
click at [838, 421] on div "Авторизоваться" at bounding box center [841, 423] width 141 height 30
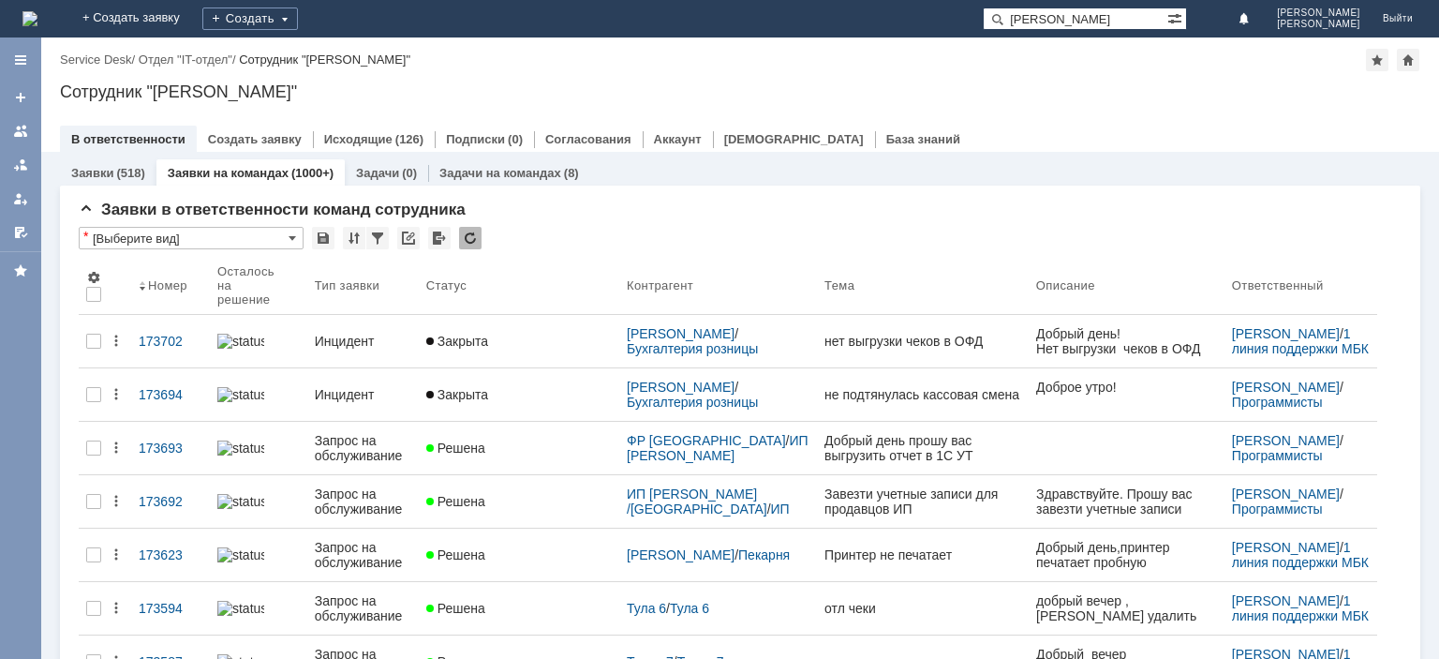
type input "виноградова"
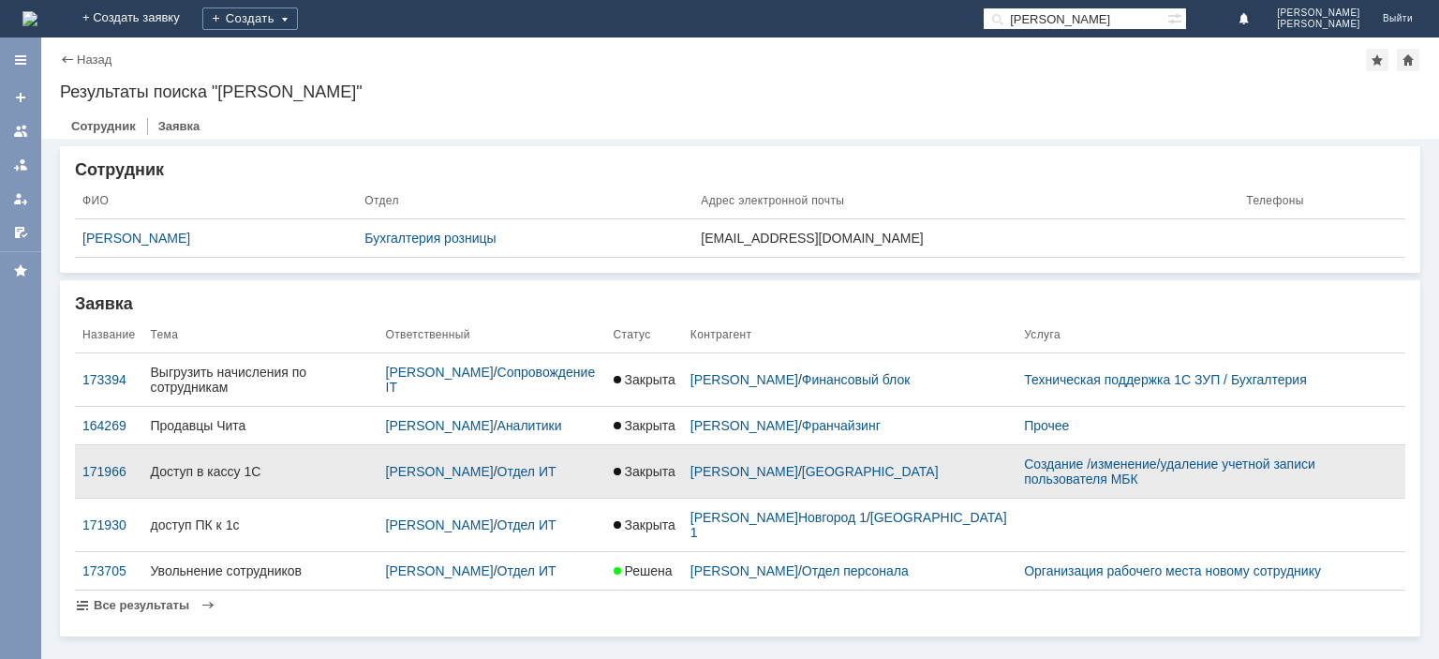
click at [211, 471] on div "Доступ в кассу 1С" at bounding box center [261, 471] width 220 height 15
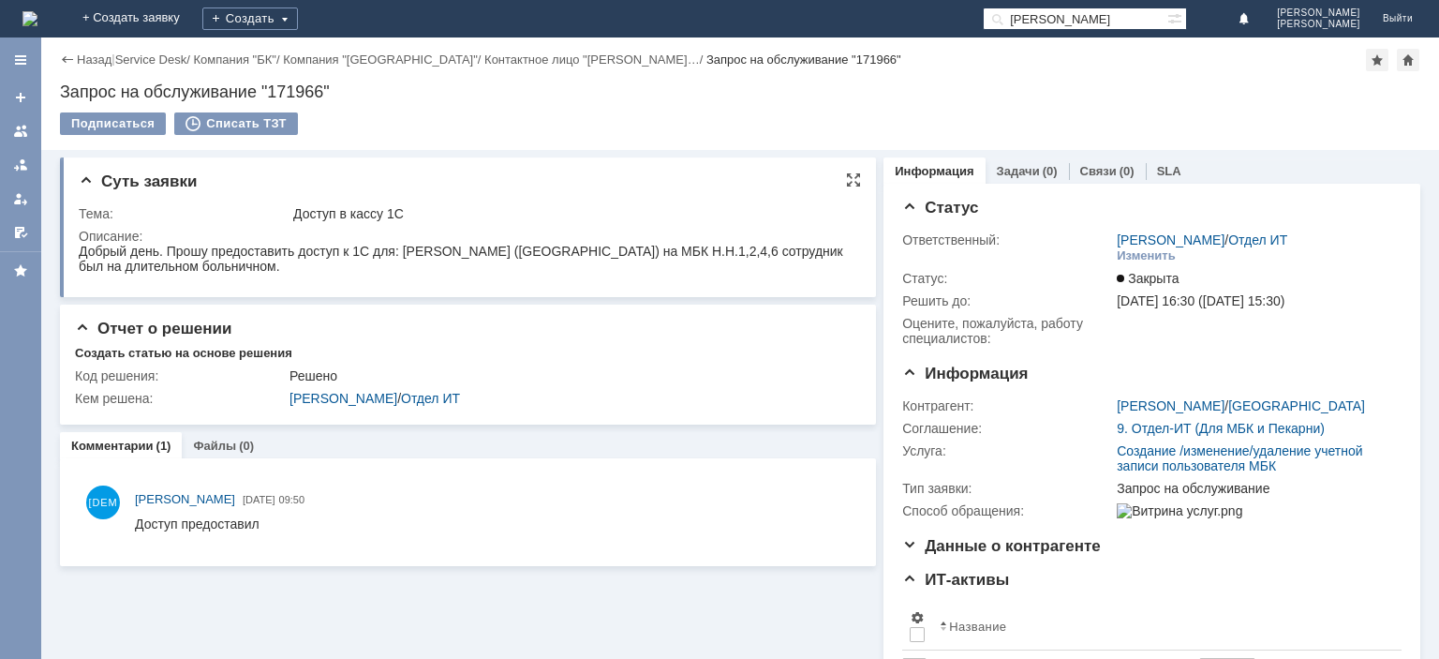
click at [444, 256] on div "Добрый день. Прошу предоставить доступ к 1С для: Виноградова Наталья Николаевна…" at bounding box center [466, 259] width 774 height 30
click at [444, 247] on div "Добрый день. Прошу предоставить доступ к 1С для: Виноградова Наталья Николаевна…" at bounding box center [466, 259] width 774 height 30
copy div "Виноградова"
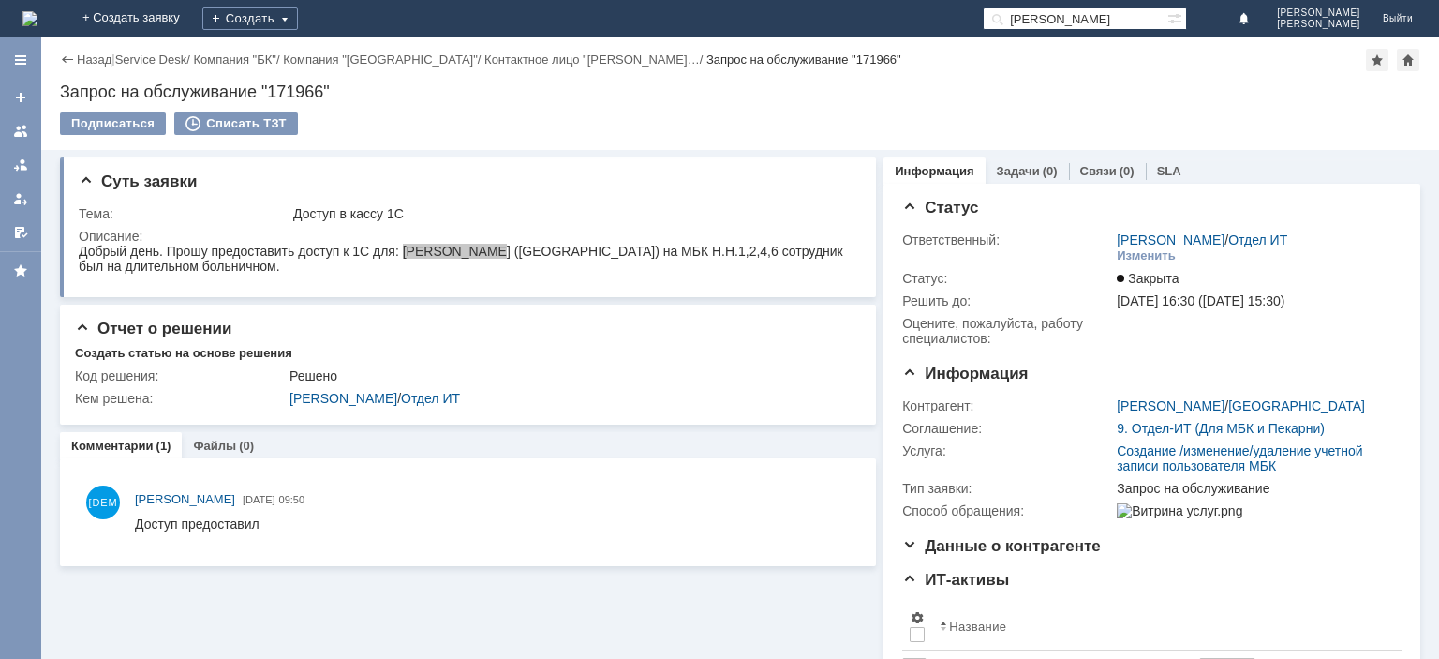
click at [292, 89] on div "Запрос на обслуживание "171966"" at bounding box center [740, 91] width 1360 height 19
copy div "171966"
click at [442, 252] on div "Добрый день. Прошу предоставить доступ к 1С для: Виноградова Наталья Николаевна…" at bounding box center [466, 259] width 774 height 30
drag, startPoint x: 403, startPoint y: 252, endPoint x: 482, endPoint y: 251, distance: 79.6
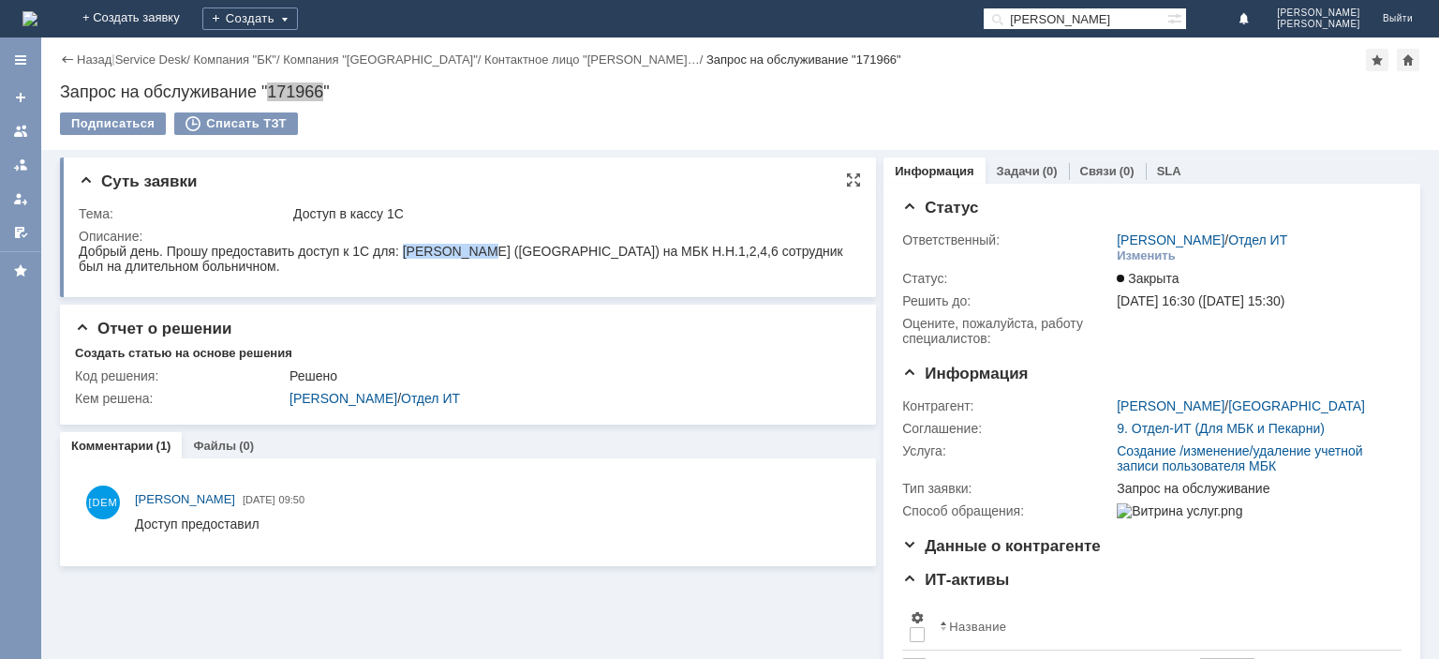
click at [482, 251] on div "Добрый день. Прошу предоставить доступ к 1С для: Виноградова Наталья Николаевна…" at bounding box center [466, 259] width 774 height 30
copy div "Виноградова"
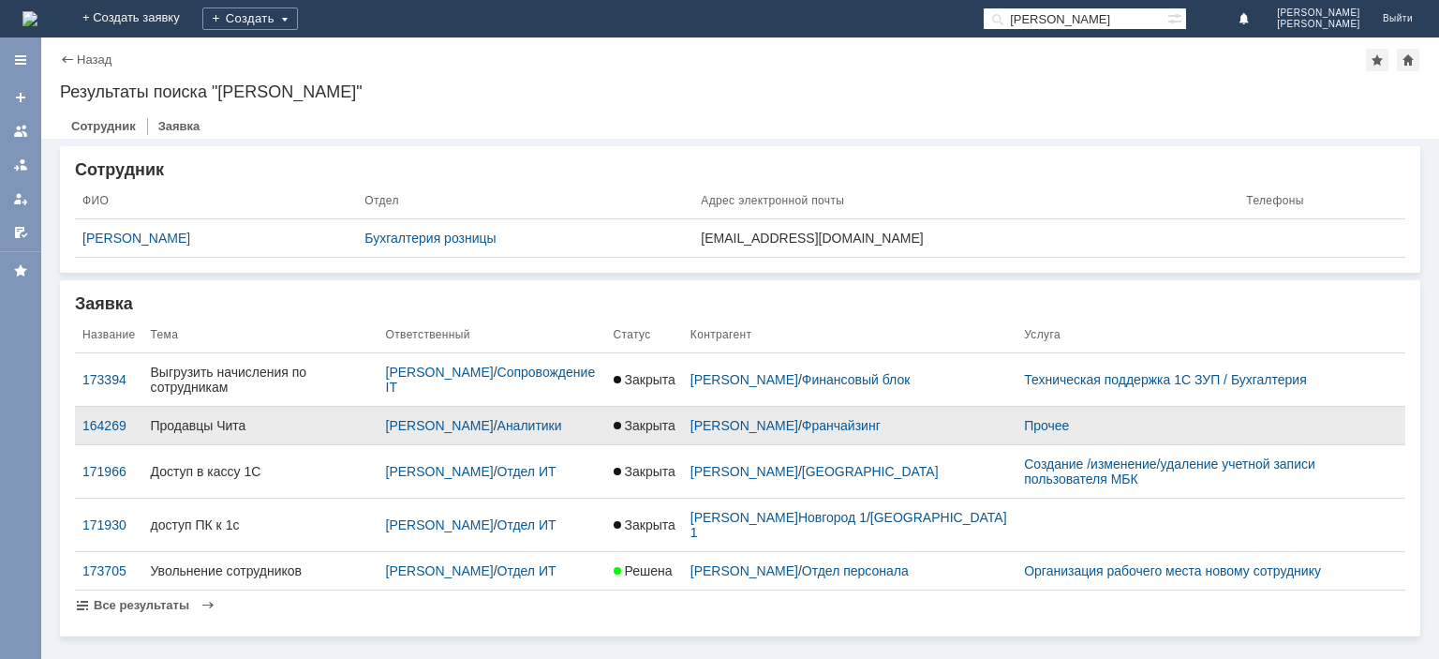
click at [183, 424] on div "Продавцы Чита" at bounding box center [261, 425] width 220 height 15
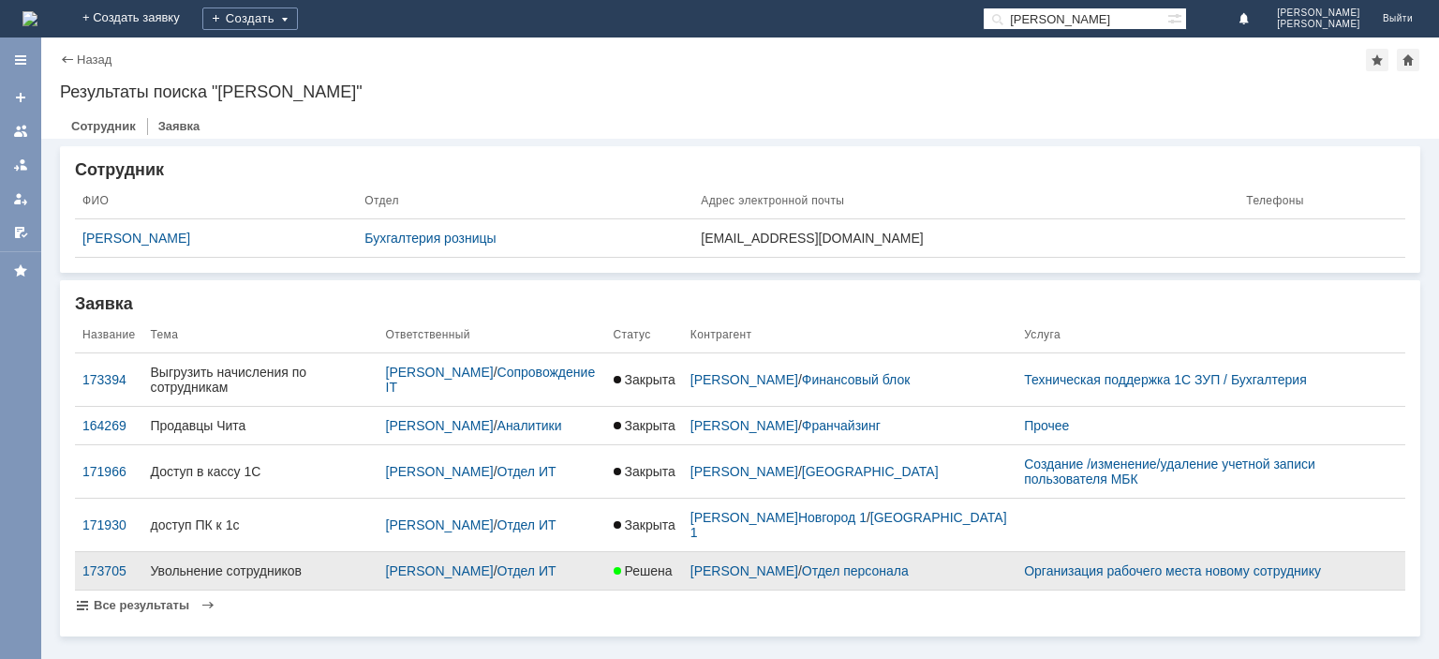
click at [227, 563] on div "Увольнение сотрудников" at bounding box center [261, 570] width 220 height 15
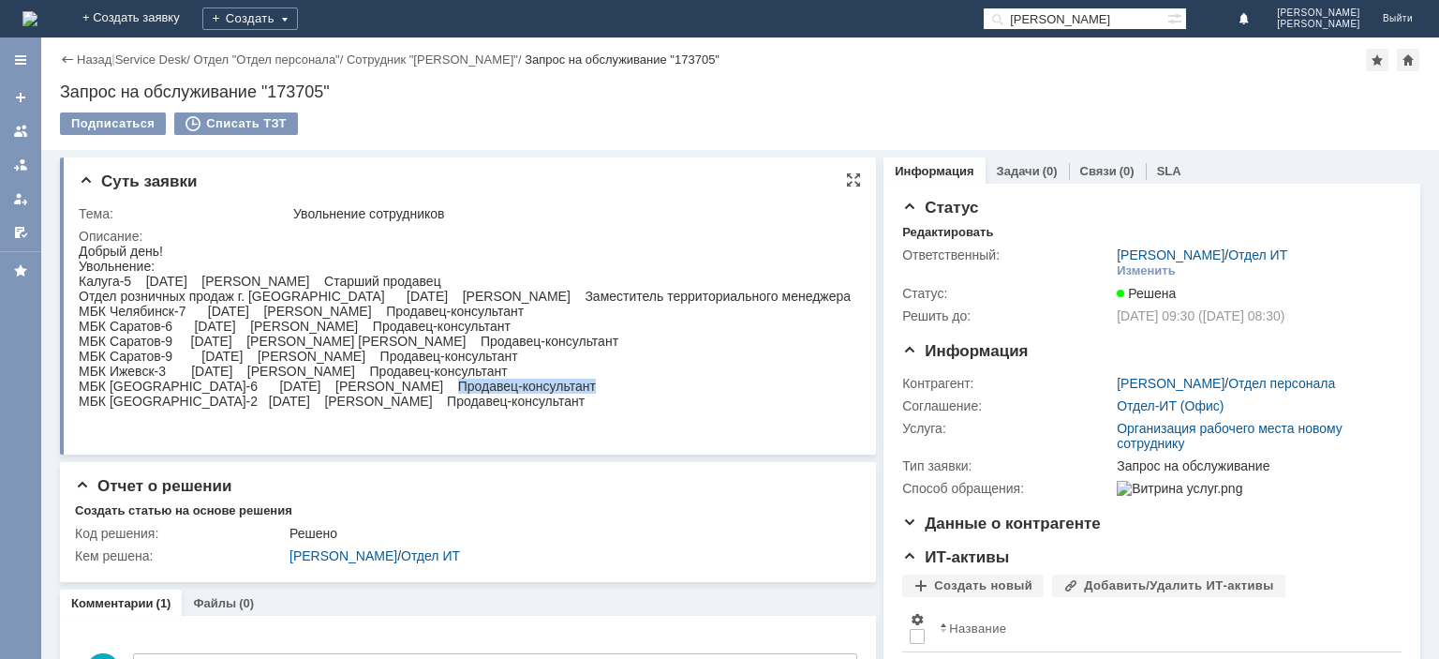
drag, startPoint x: 559, startPoint y: 390, endPoint x: 696, endPoint y: 387, distance: 136.8
click at [696, 387] on div "МБК Нижний Новгород-6 15.09.2025 Виноградова Наталья Николаевна Продавец-консул…" at bounding box center [465, 385] width 772 height 15
copy div "Продавец-консультант"
drag, startPoint x: 273, startPoint y: 332, endPoint x: 486, endPoint y: 329, distance: 213.6
click at [486, 329] on div "МБК Саратов-6 16.09.2025 Мишанова Валерия Геннадьевна Продавец-консультант" at bounding box center [465, 326] width 772 height 15
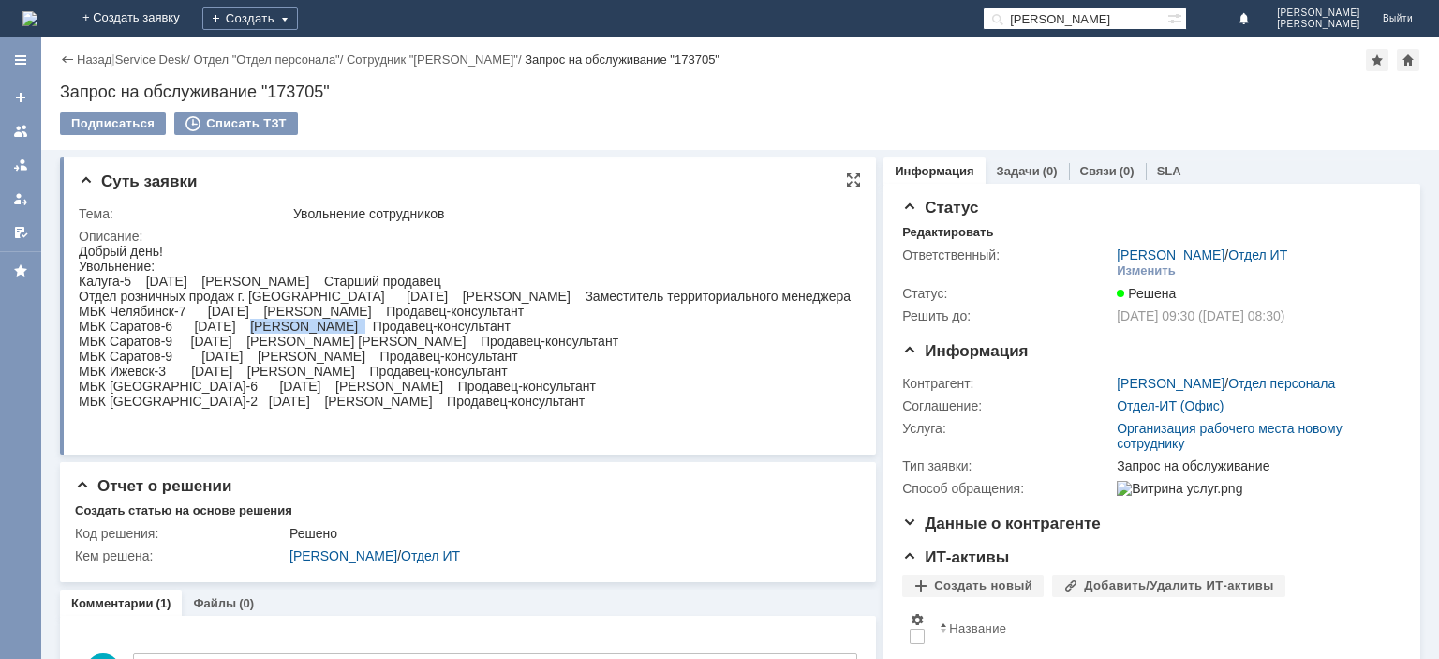
click at [297, 330] on div "МБК Саратов-6 16.09.2025 Мишанова Валерия Геннадьевна Продавец-консультант" at bounding box center [465, 326] width 772 height 15
copy div "Мишанова"
click at [359, 393] on div "МБК Нижний Новгород-6 15.09.2025 Виноградова Наталья Николаевна Продавец-консул…" at bounding box center [465, 385] width 772 height 15
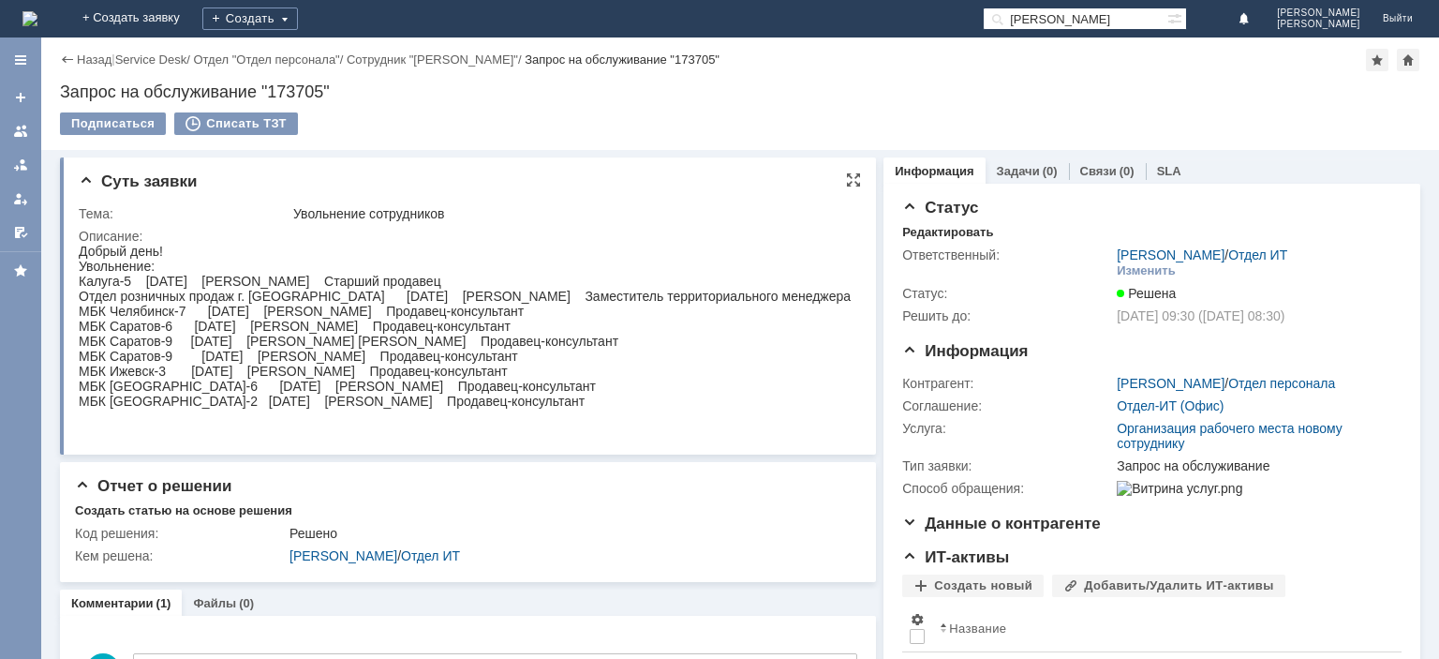
click at [345, 408] on div "МБК Нижний Новгород-2 16.09.2025 Мамтеева Любовь Александровна Продавец-консуль…" at bounding box center [465, 400] width 772 height 15
click at [28, 129] on link at bounding box center [21, 131] width 30 height 30
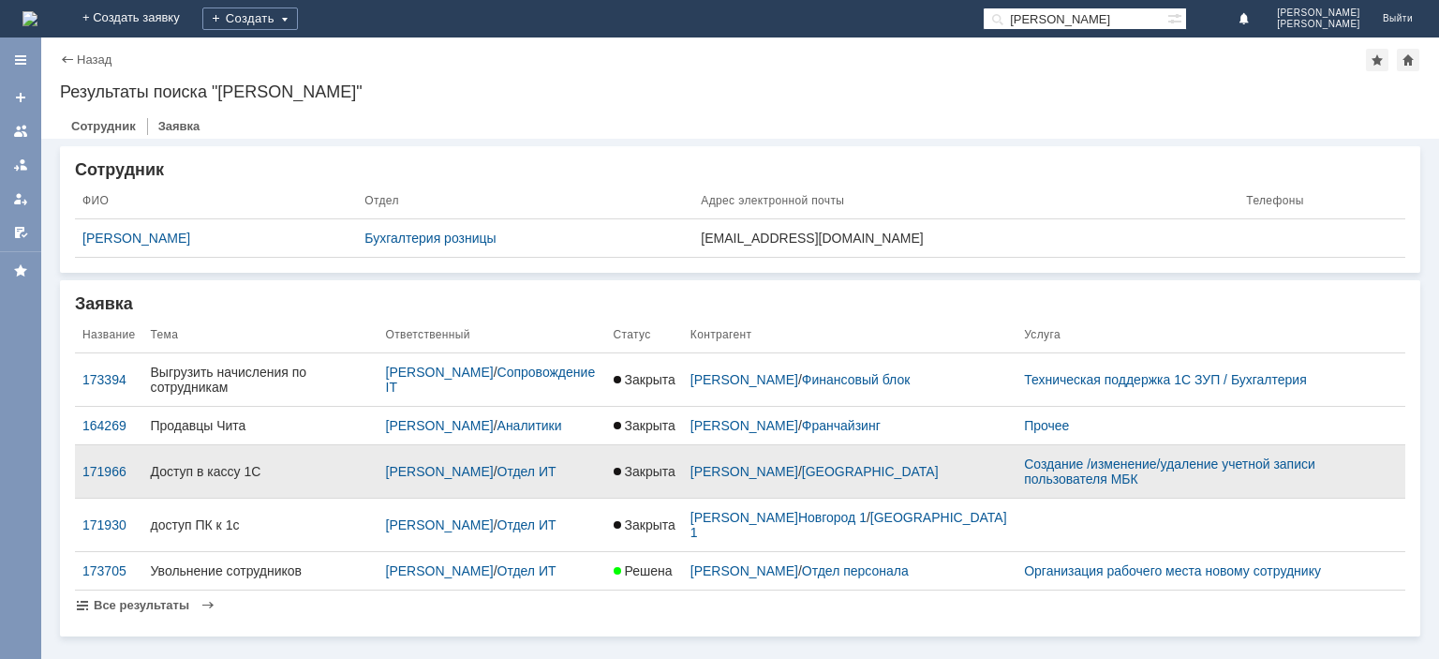
click at [208, 470] on div "Доступ в кассу 1С" at bounding box center [261, 471] width 220 height 15
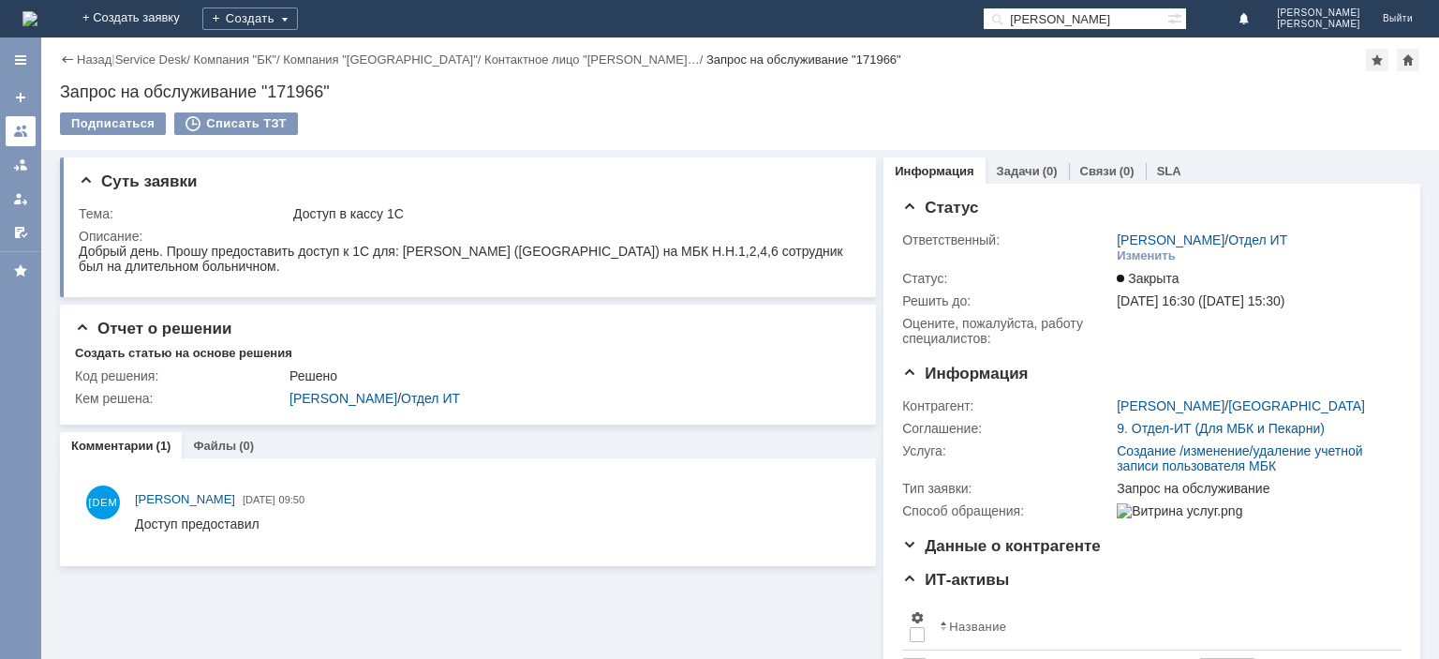
click at [21, 126] on div at bounding box center [20, 131] width 15 height 15
